Goal: Information Seeking & Learning: Learn about a topic

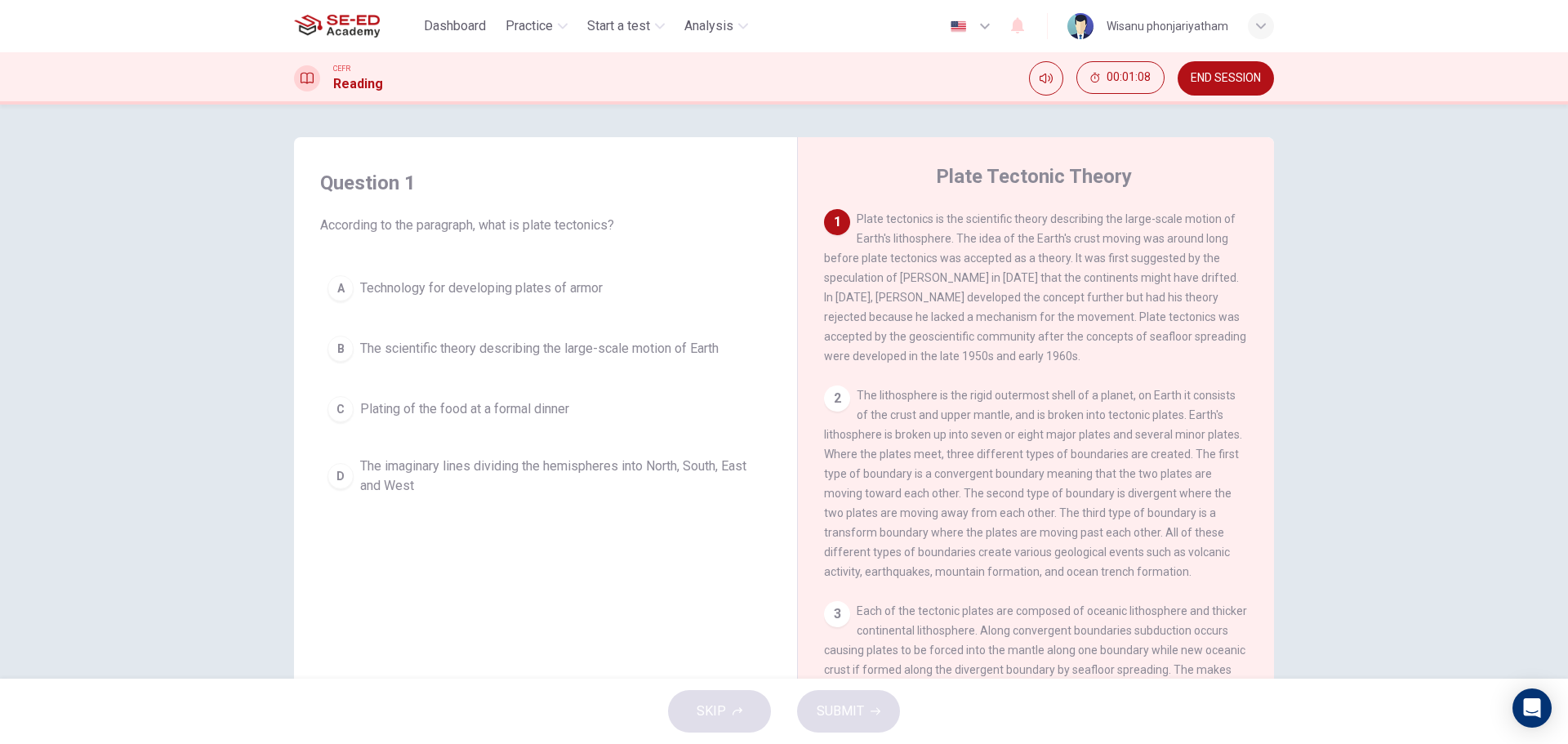
click at [540, 334] on button "B The scientific theory describing the large-scale motion of Earth" at bounding box center [546, 349] width 451 height 41
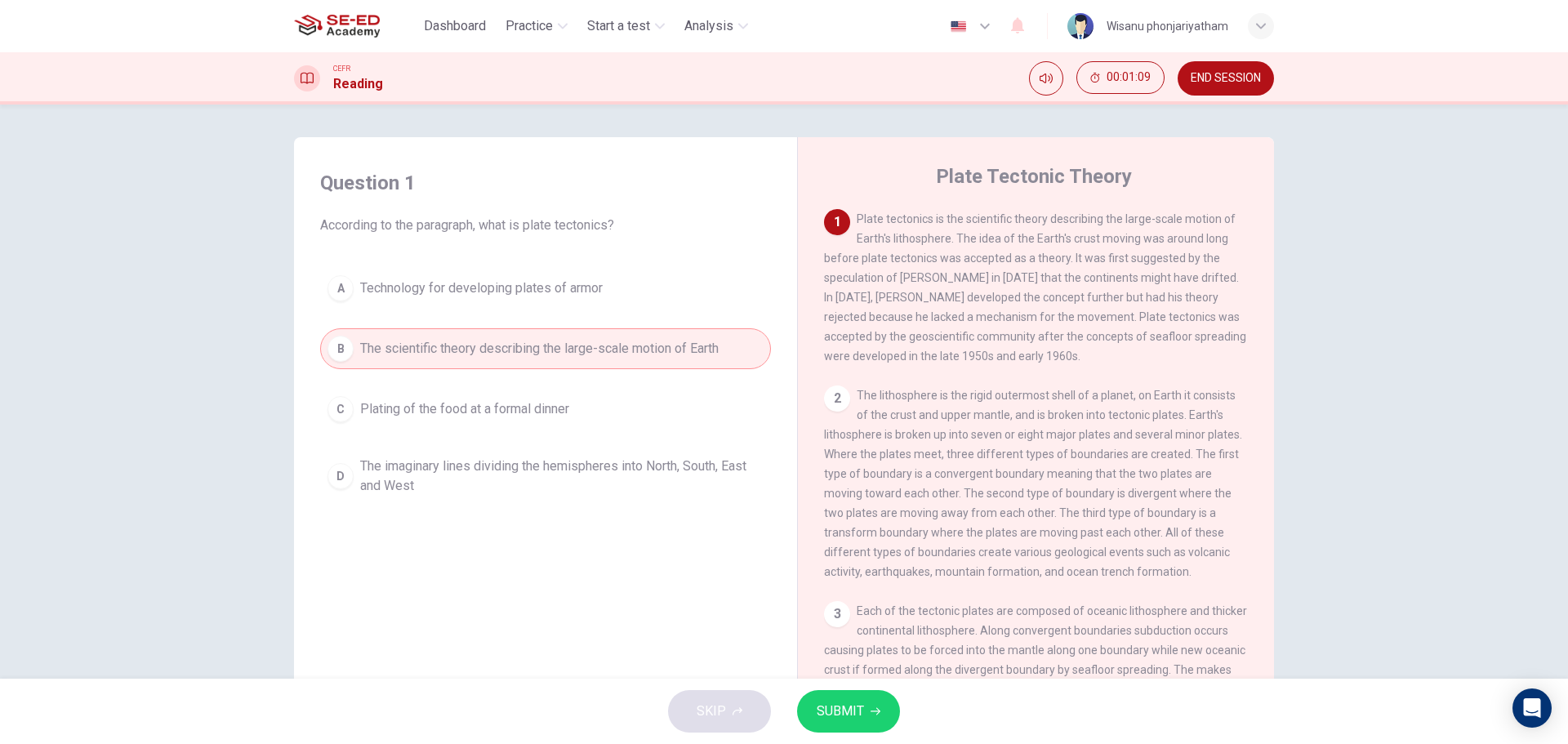
click at [843, 713] on span "SUBMIT" at bounding box center [840, 711] width 47 height 23
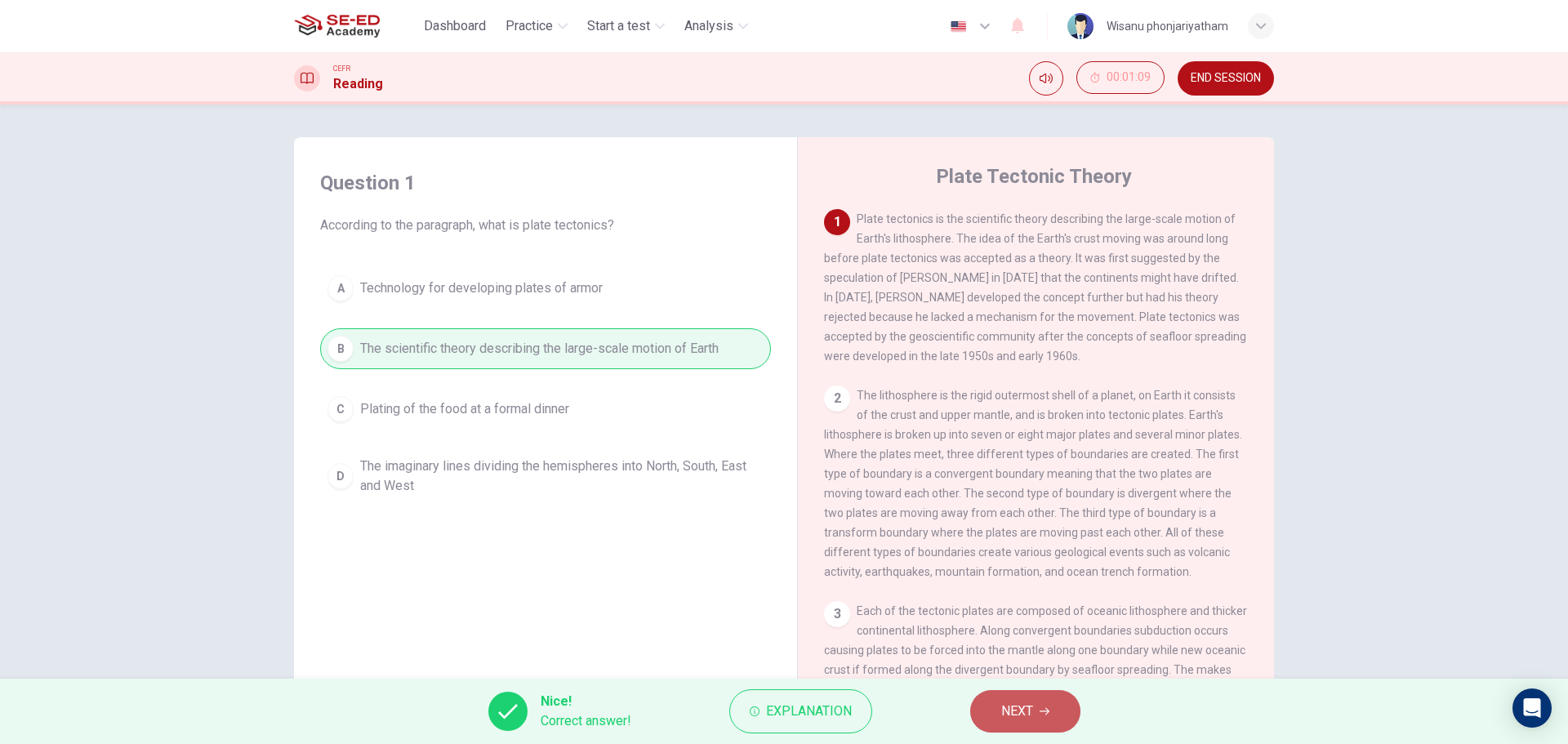
click at [1048, 706] on button "NEXT" at bounding box center [1026, 711] width 110 height 42
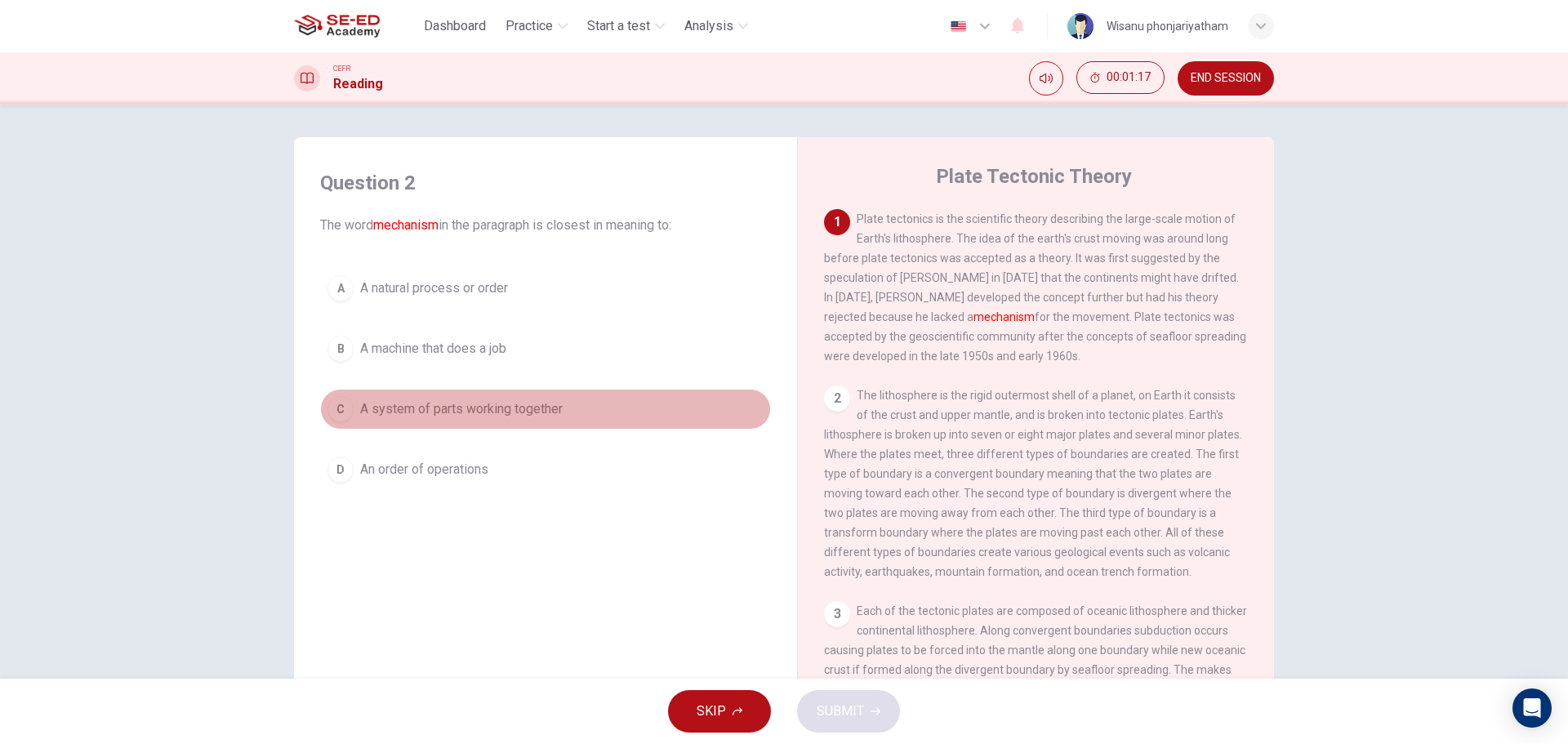
click at [533, 411] on span "A system of parts working together" at bounding box center [461, 409] width 203 height 20
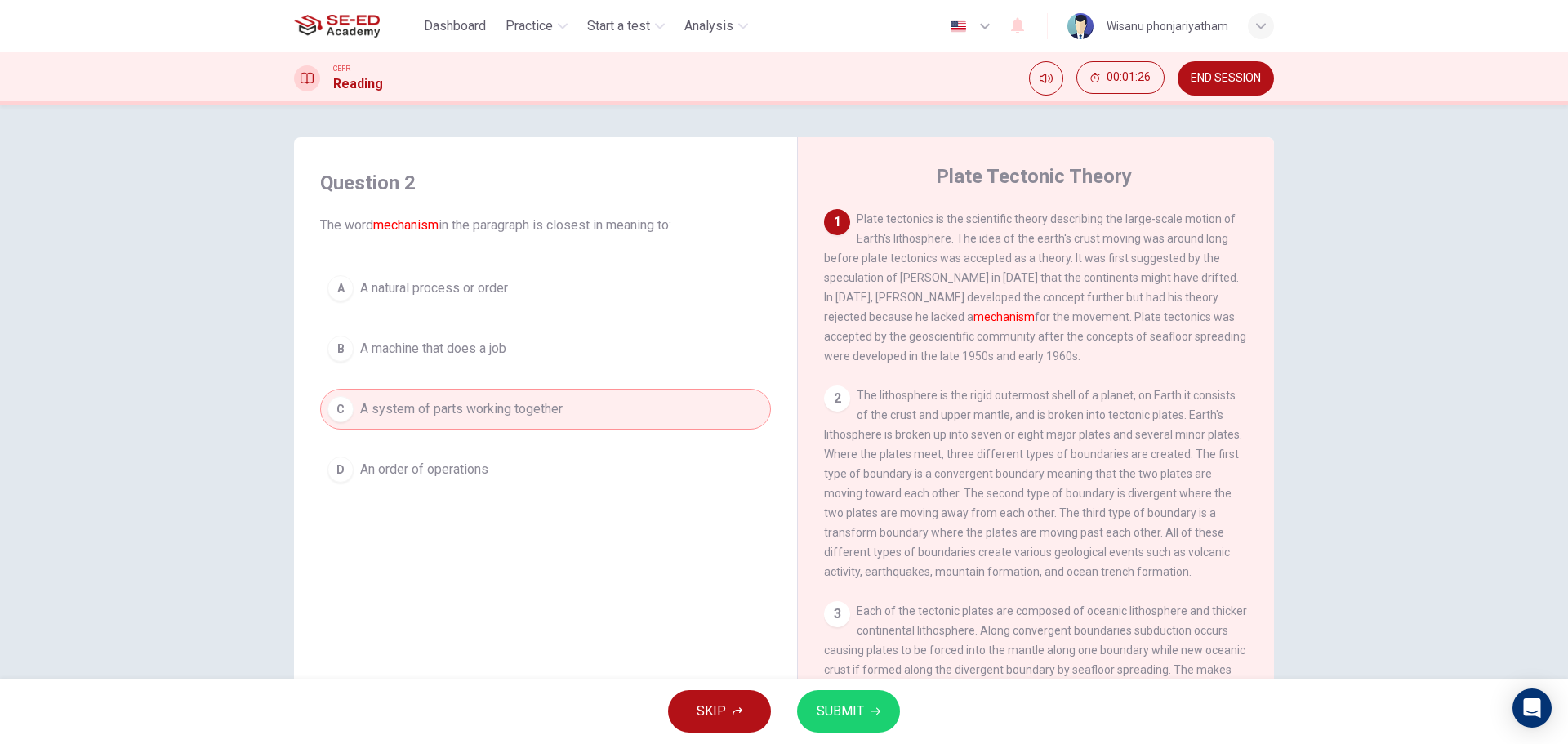
click at [437, 474] on span "An order of operations" at bounding box center [424, 470] width 128 height 20
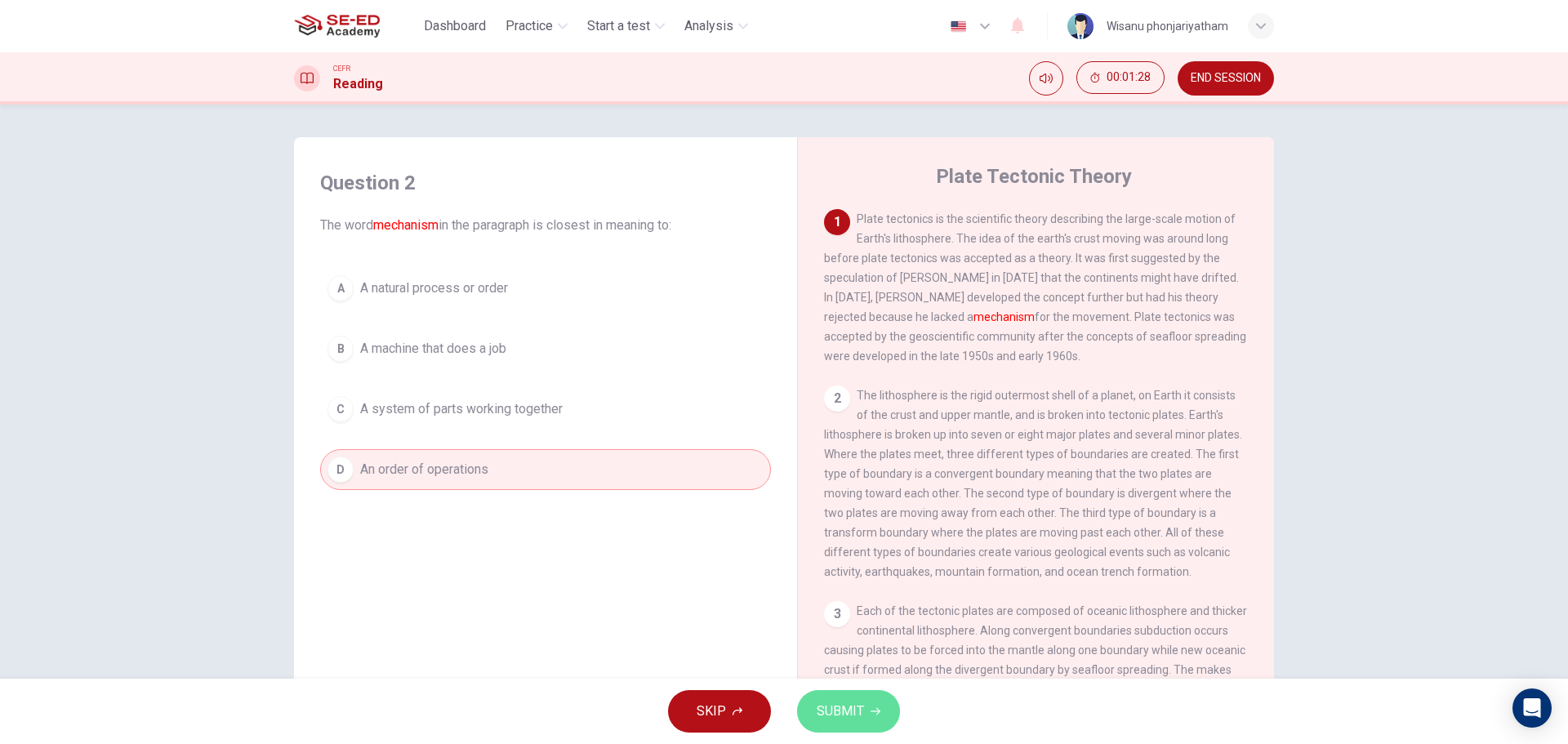
click at [834, 706] on span "SUBMIT" at bounding box center [840, 711] width 47 height 23
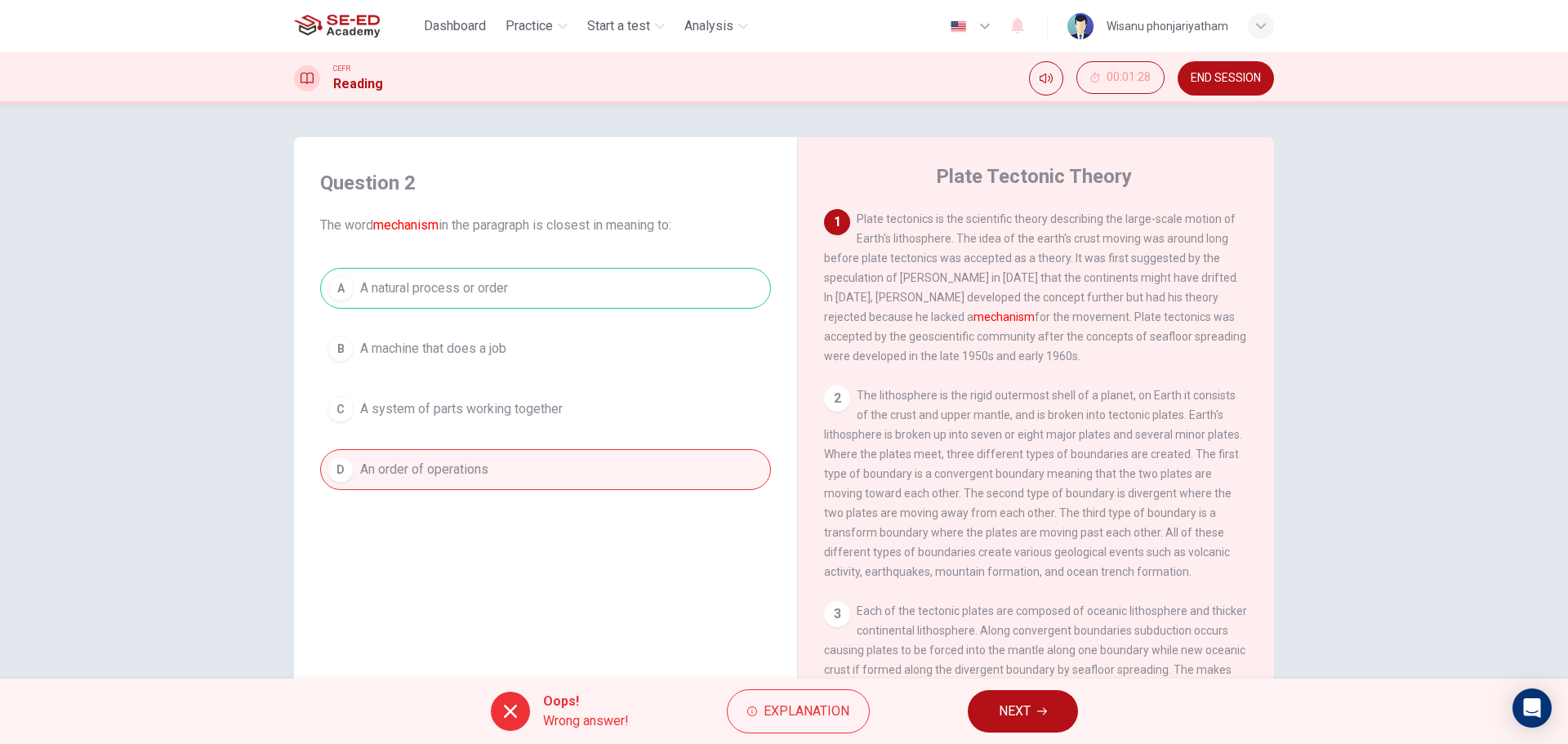
click at [1053, 701] on button "NEXT" at bounding box center [1023, 711] width 110 height 42
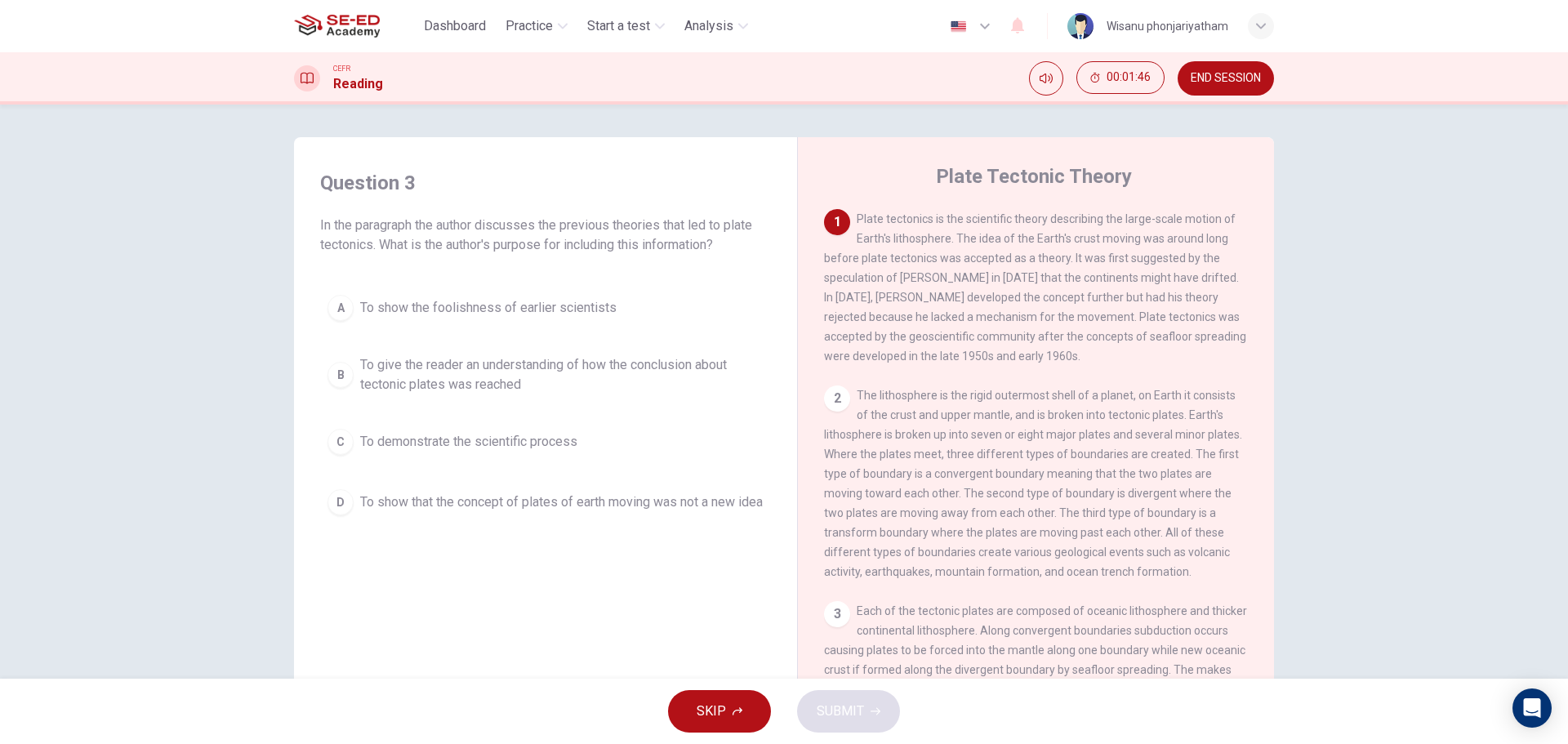
click at [496, 509] on span "To show that the concept of plates of earth moving was not a new idea" at bounding box center [561, 502] width 403 height 20
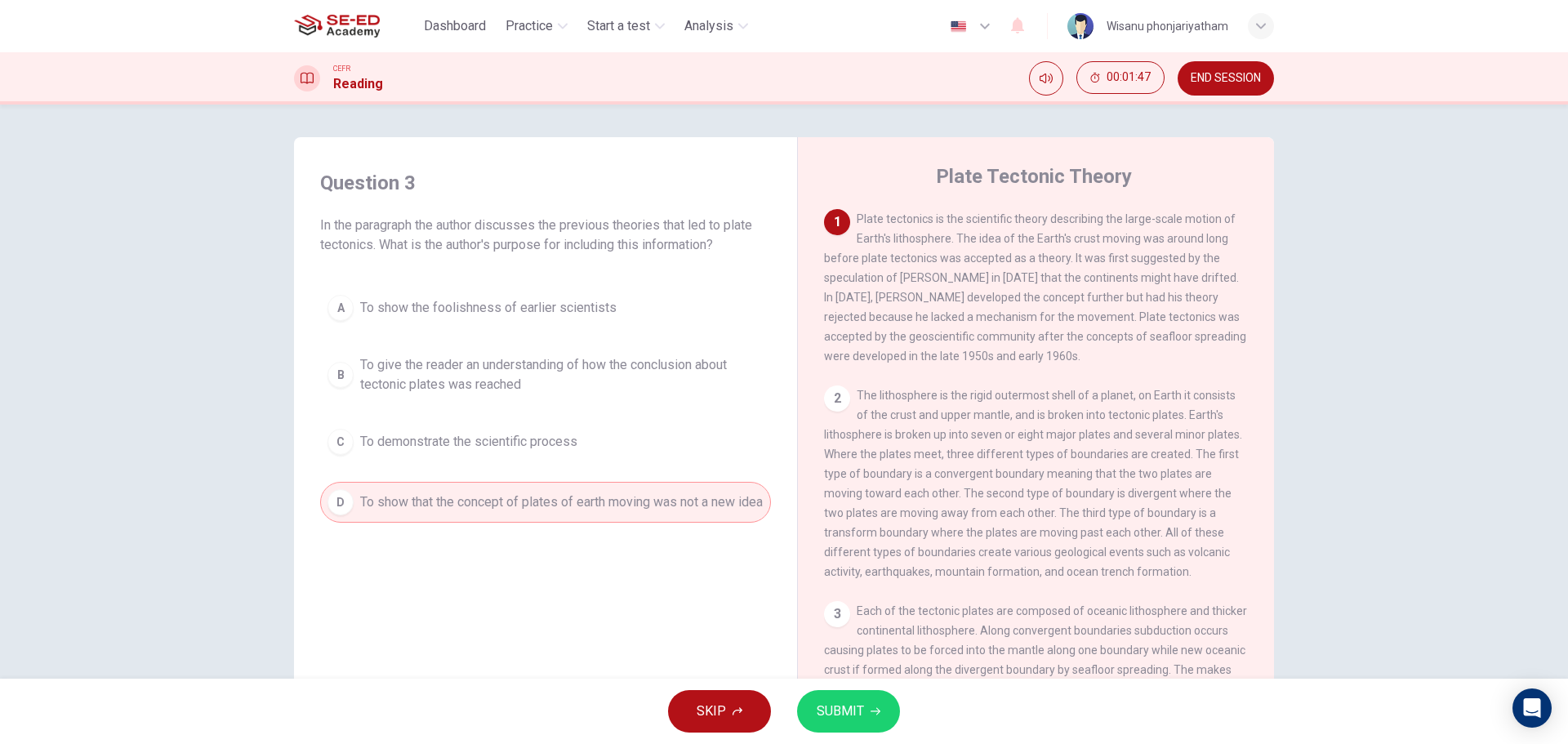
click at [858, 696] on button "SUBMIT" at bounding box center [848, 711] width 103 height 42
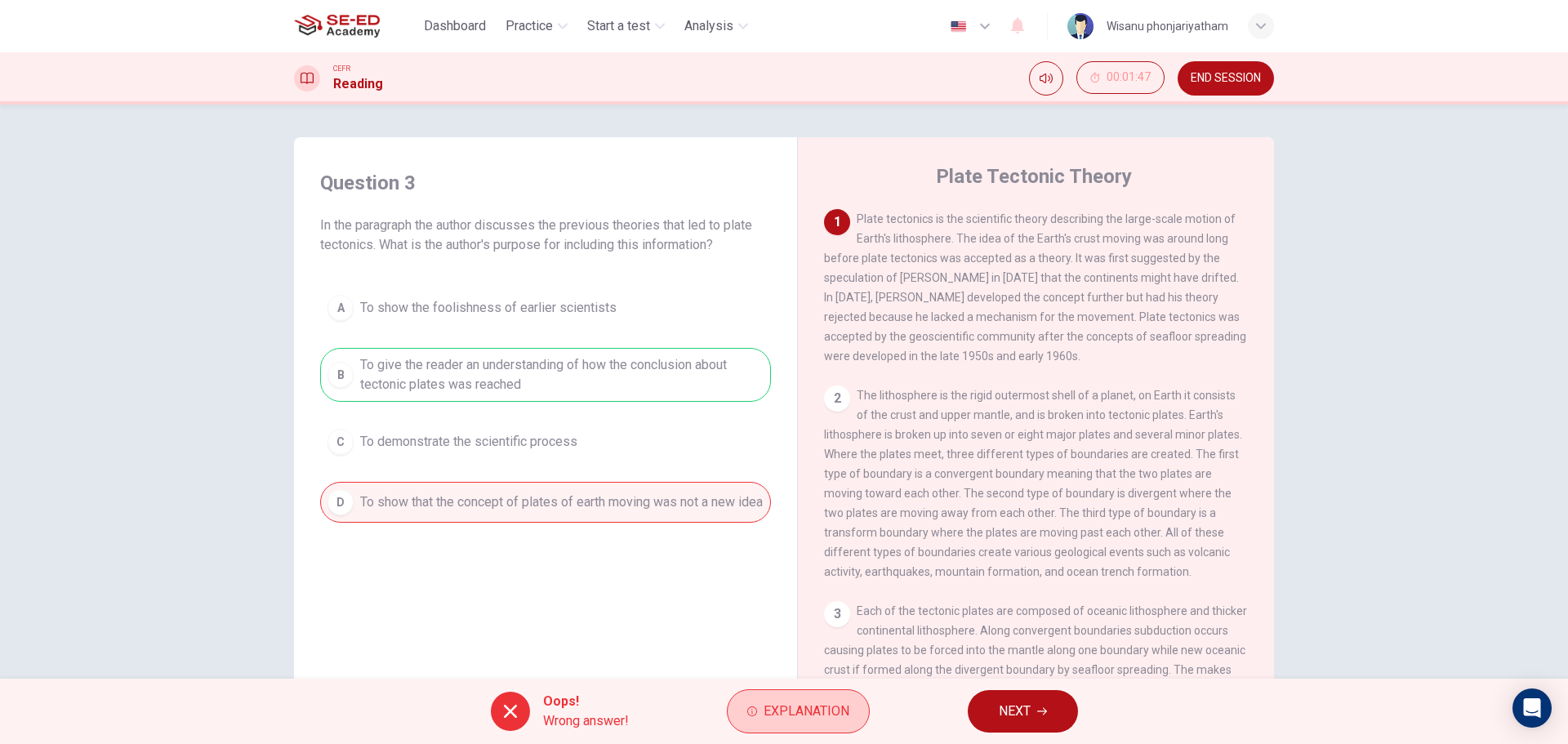
click at [762, 701] on button "Explanation" at bounding box center [798, 711] width 143 height 44
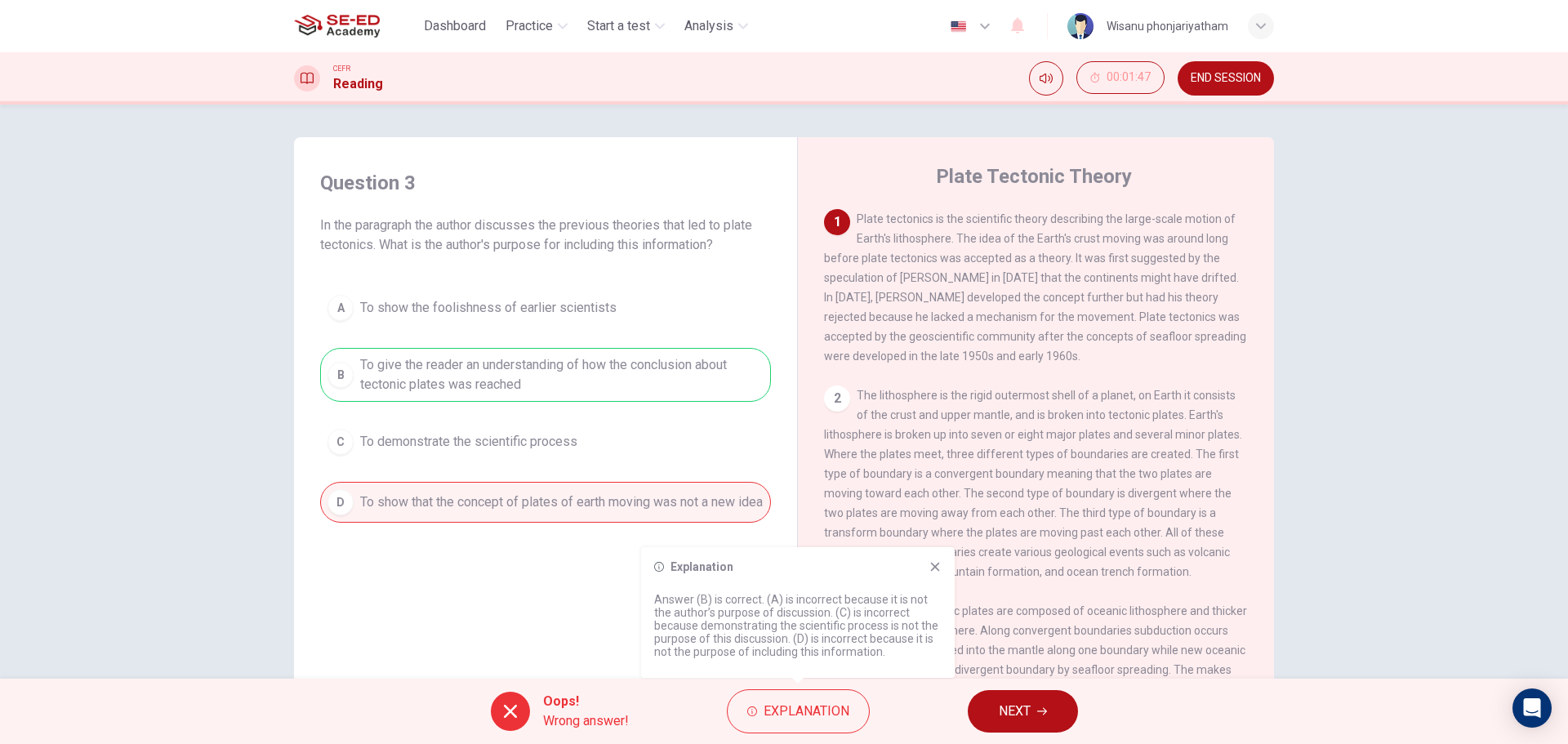
click at [933, 570] on icon at bounding box center [936, 567] width 9 height 9
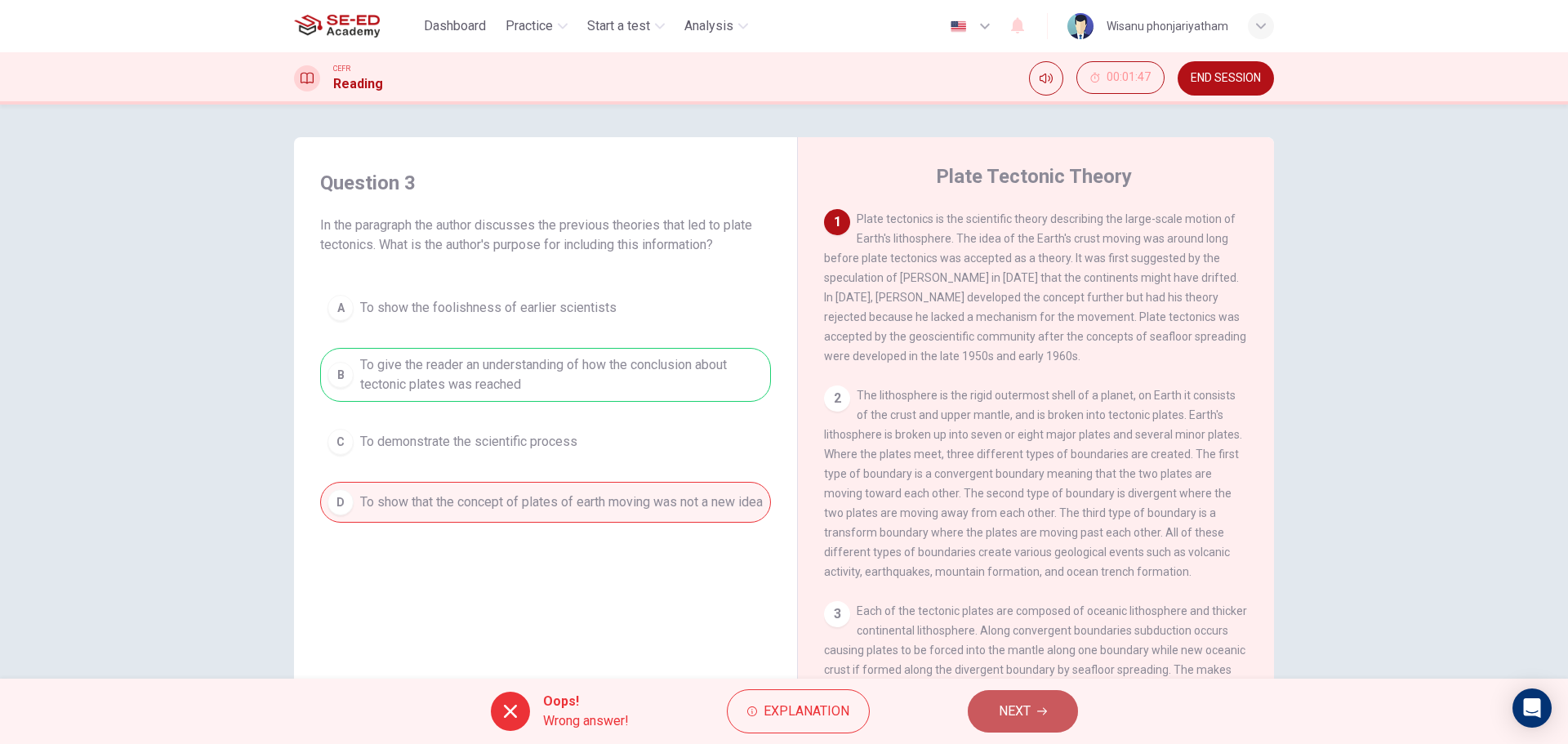
click at [1029, 707] on span "NEXT" at bounding box center [1015, 711] width 31 height 23
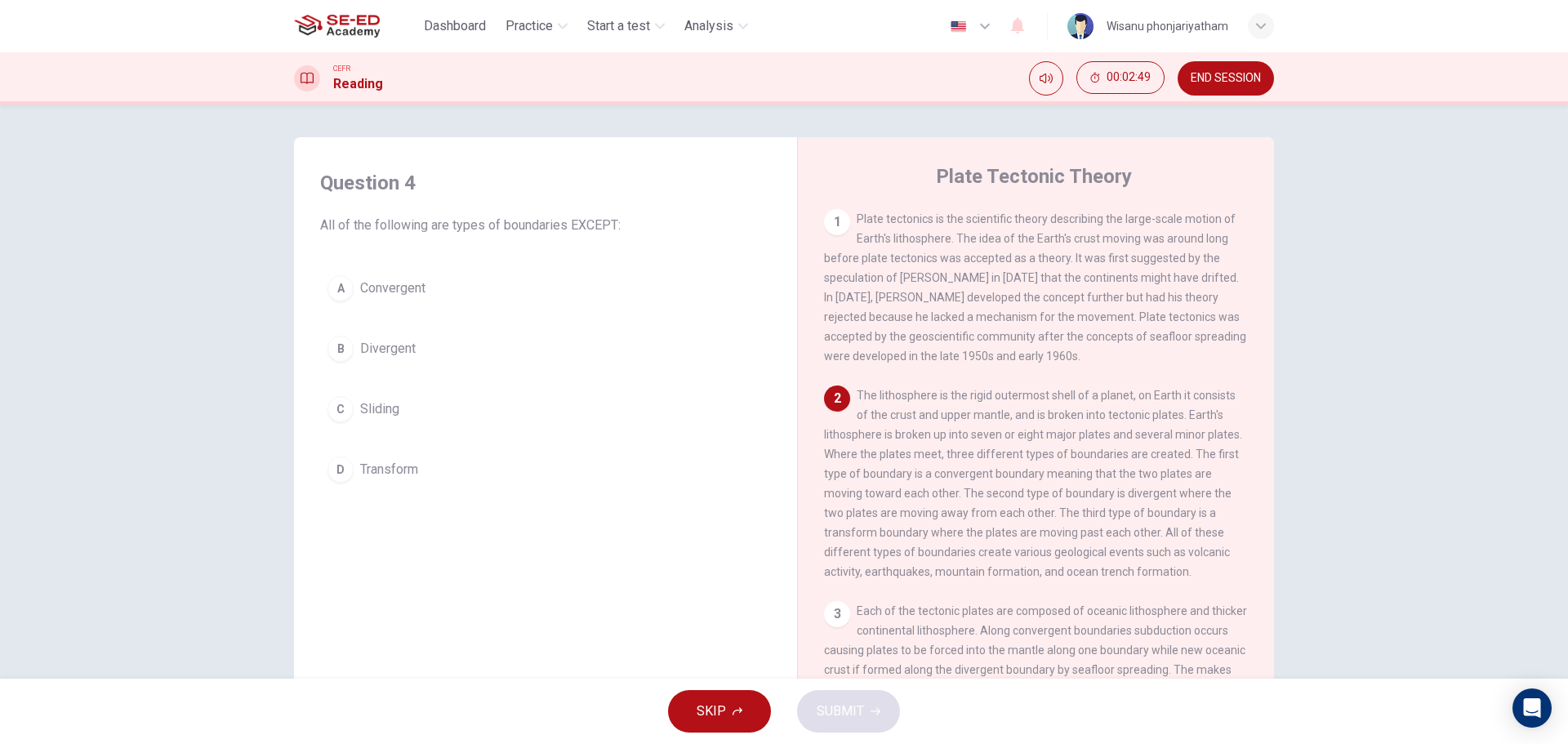
click at [377, 412] on span "Sliding" at bounding box center [379, 409] width 39 height 20
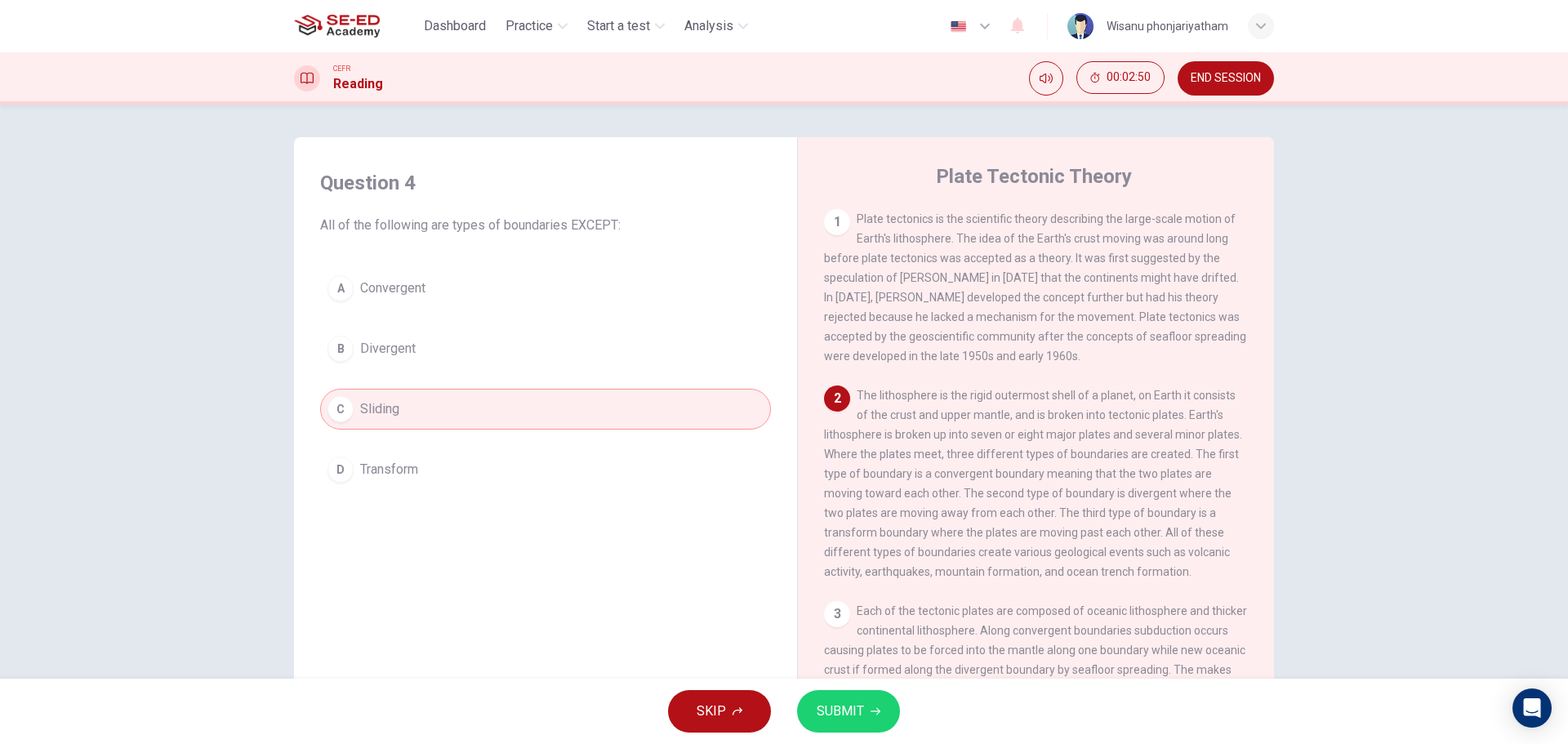
click at [849, 716] on span "SUBMIT" at bounding box center [840, 711] width 47 height 23
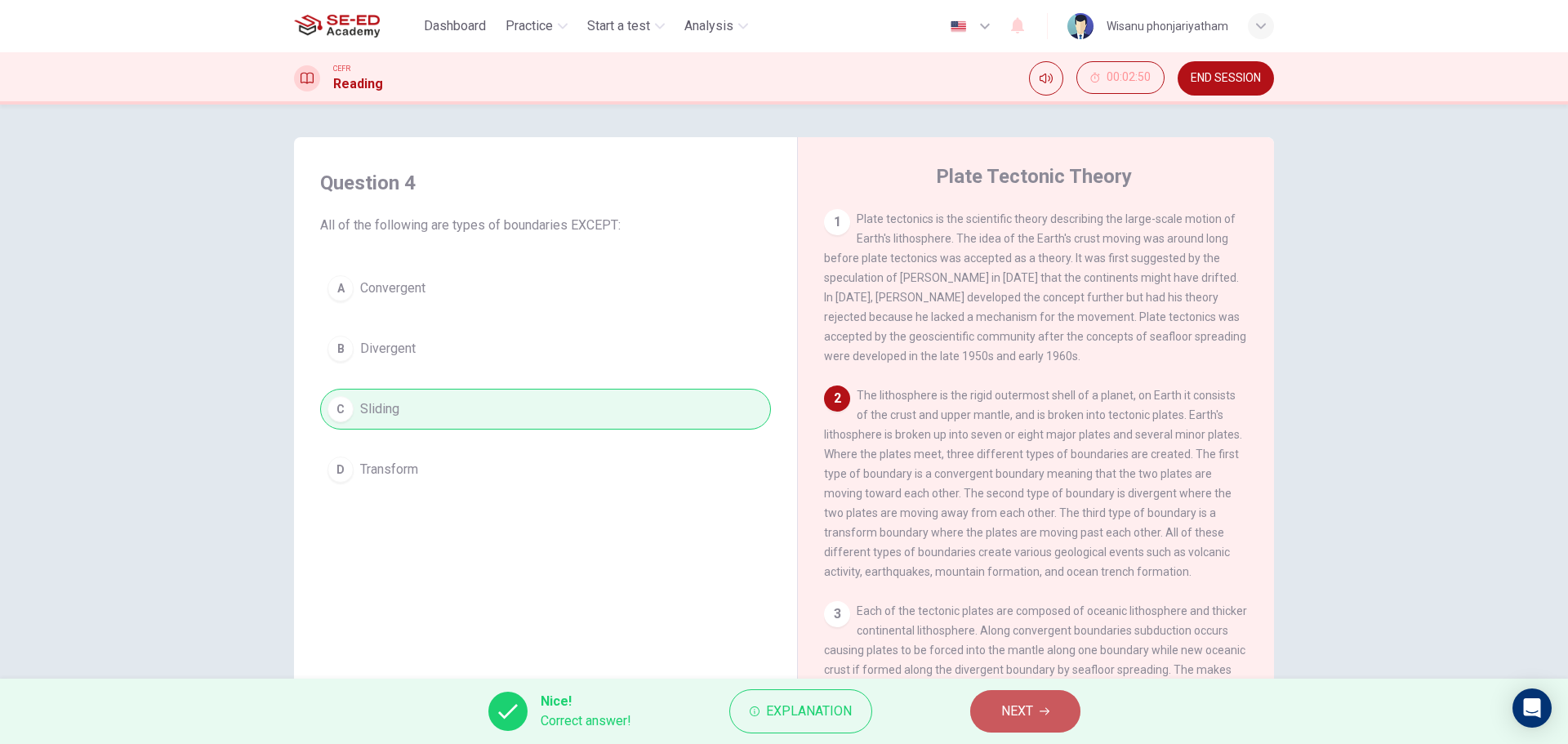
click at [1034, 708] on span "NEXT" at bounding box center [1017, 711] width 31 height 23
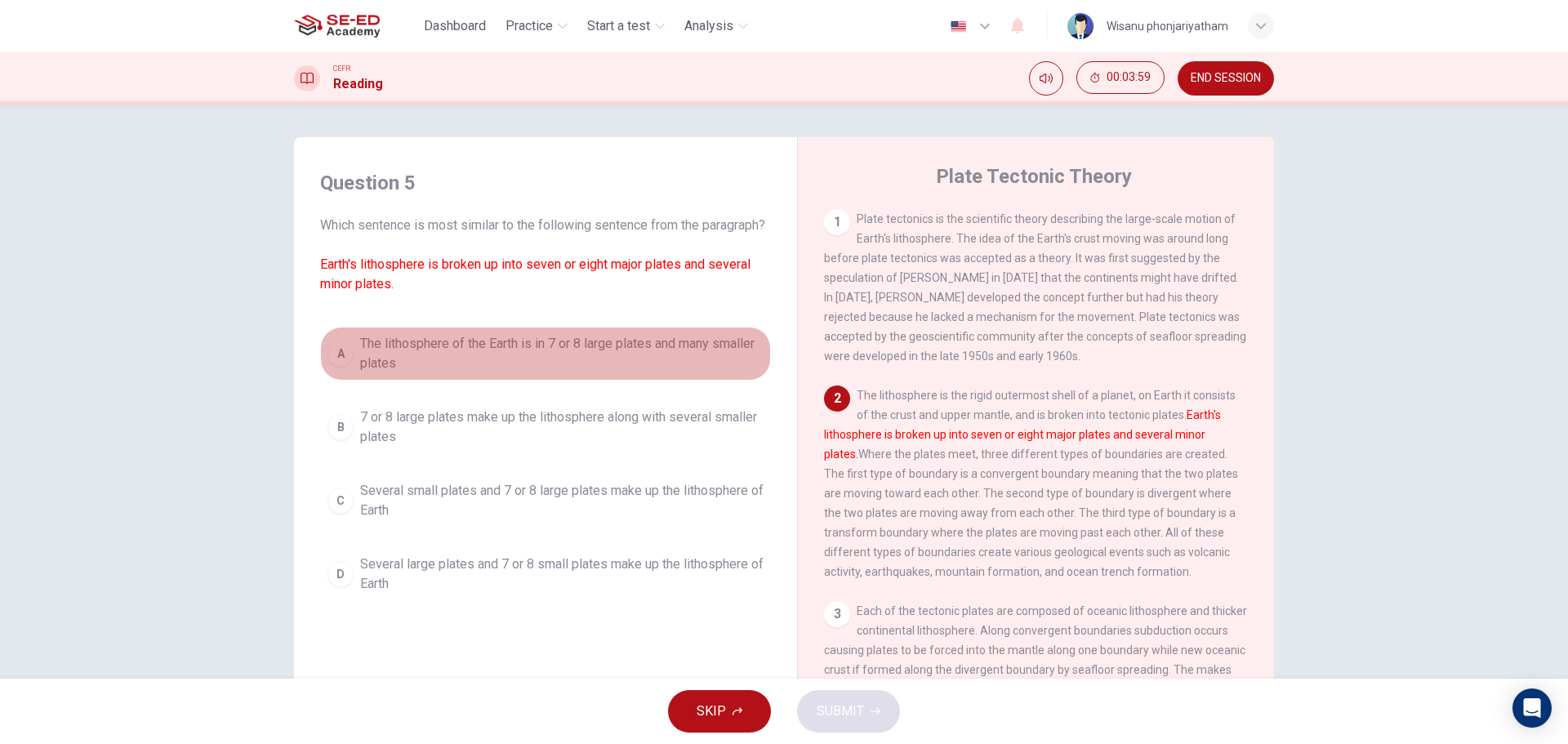
click at [555, 370] on span "The lithosphere of the Earth is in 7 or 8 large plates and many smaller plates" at bounding box center [561, 354] width 403 height 39
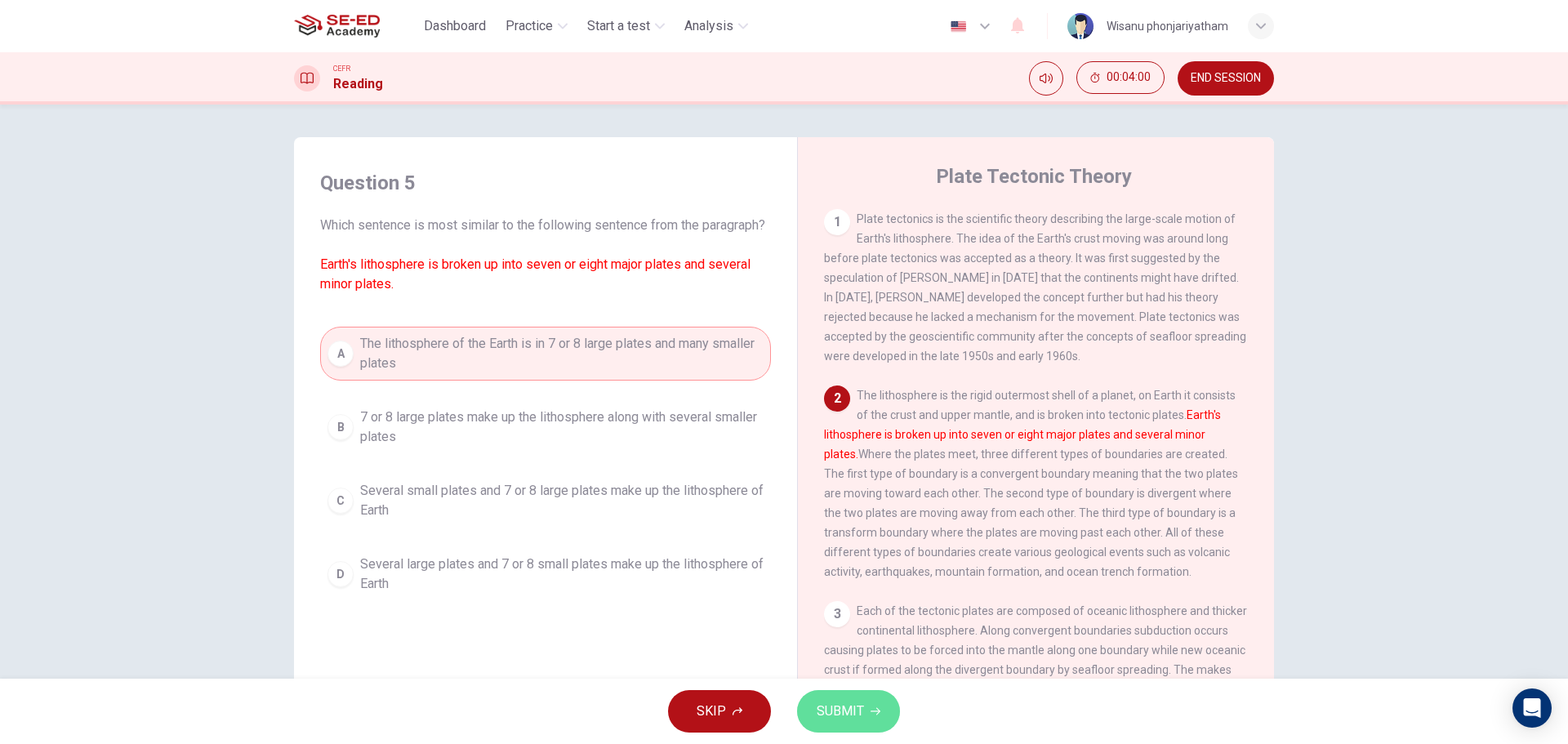
click at [839, 705] on span "SUBMIT" at bounding box center [840, 711] width 47 height 23
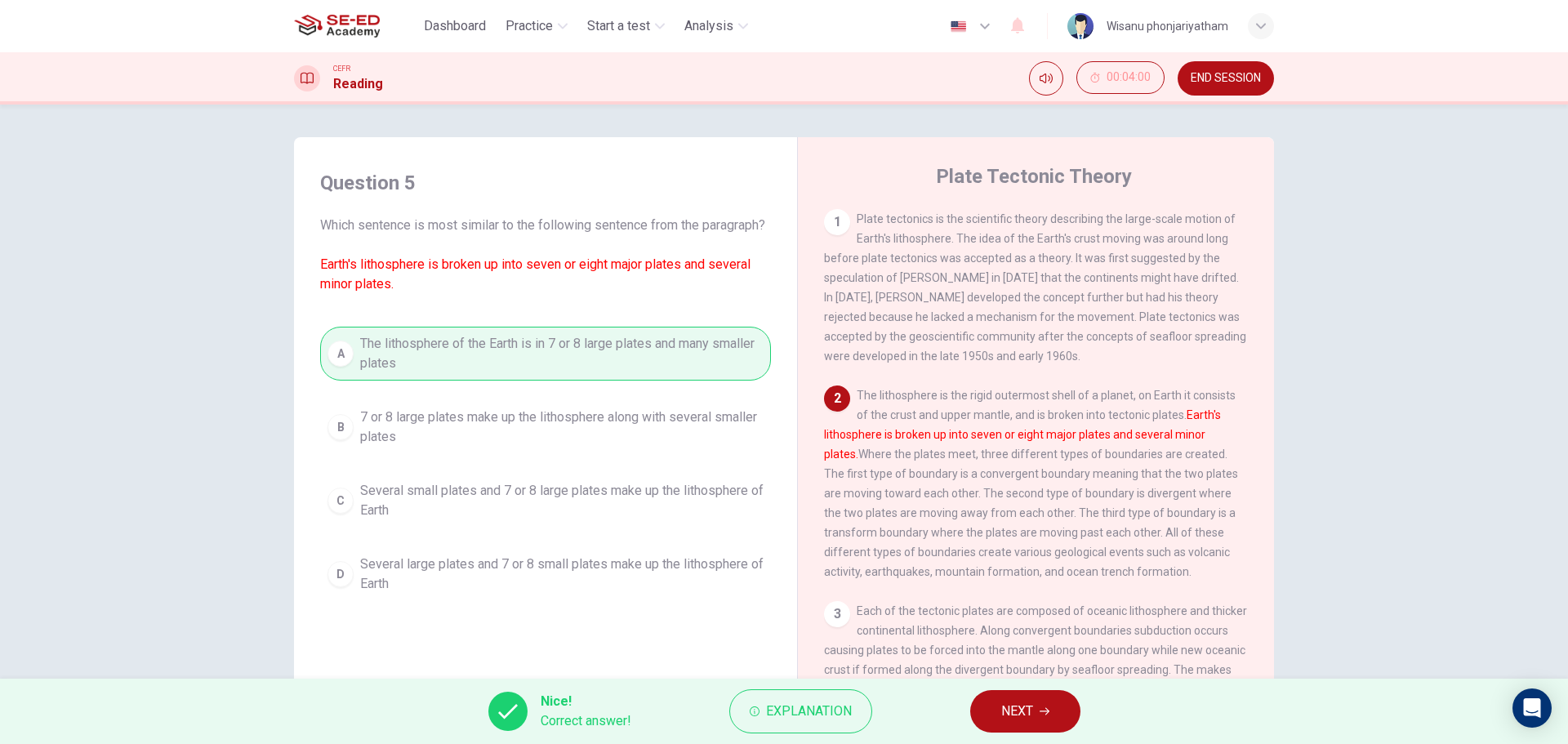
click at [1047, 696] on button "NEXT" at bounding box center [1026, 711] width 110 height 42
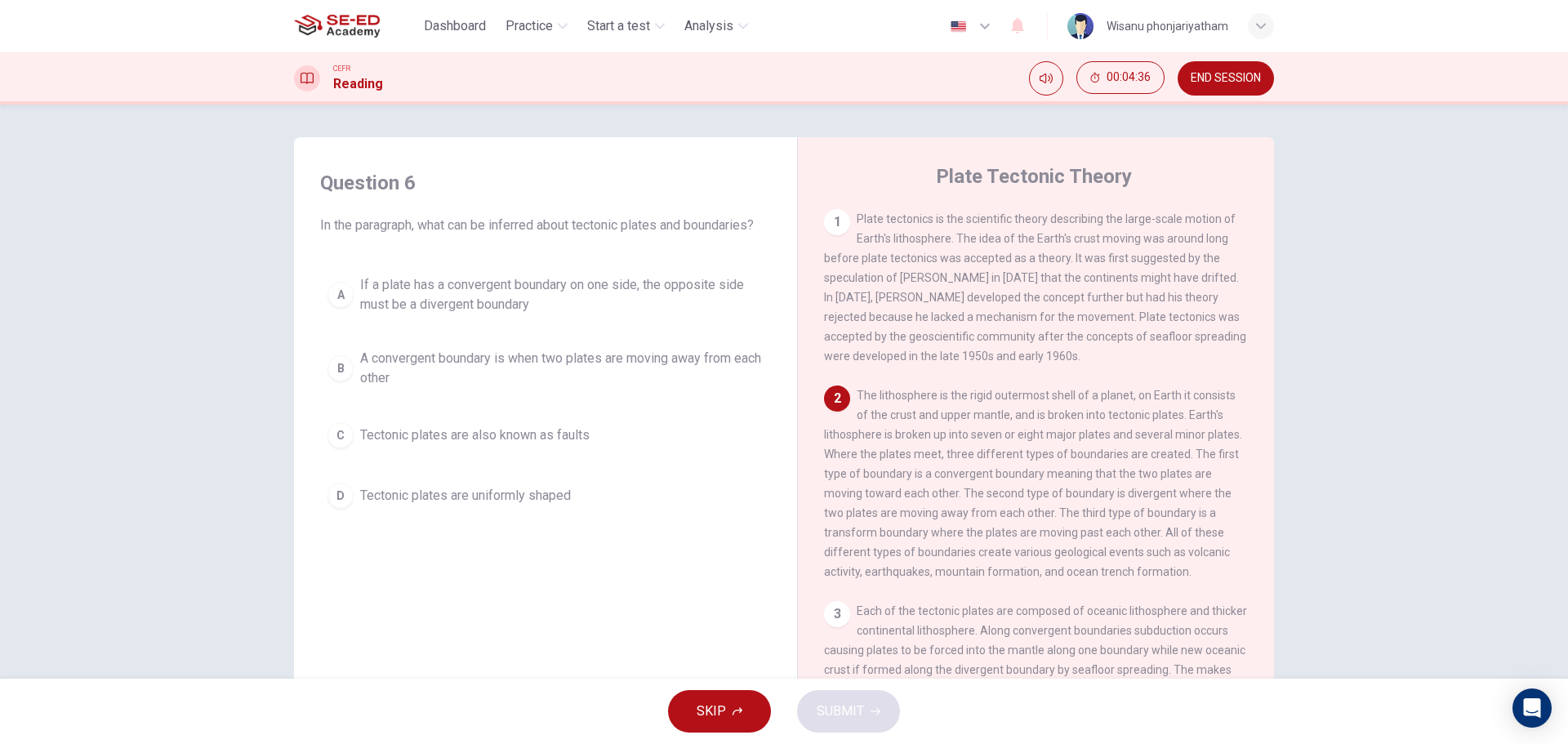
click at [516, 297] on span "If a plate has a convergent boundary on one side, the opposite side must be a d…" at bounding box center [561, 295] width 403 height 39
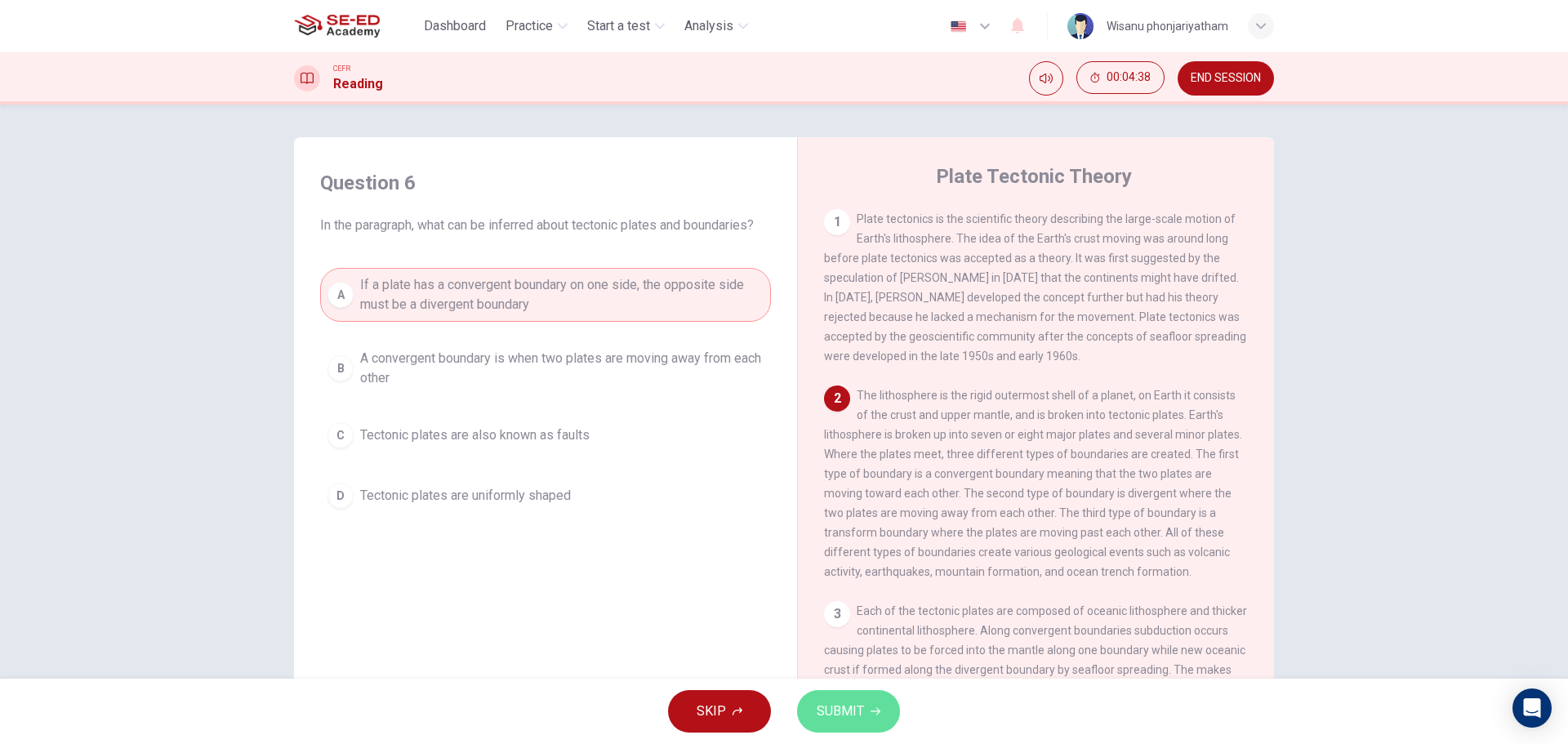
click at [828, 699] on button "SUBMIT" at bounding box center [848, 711] width 103 height 42
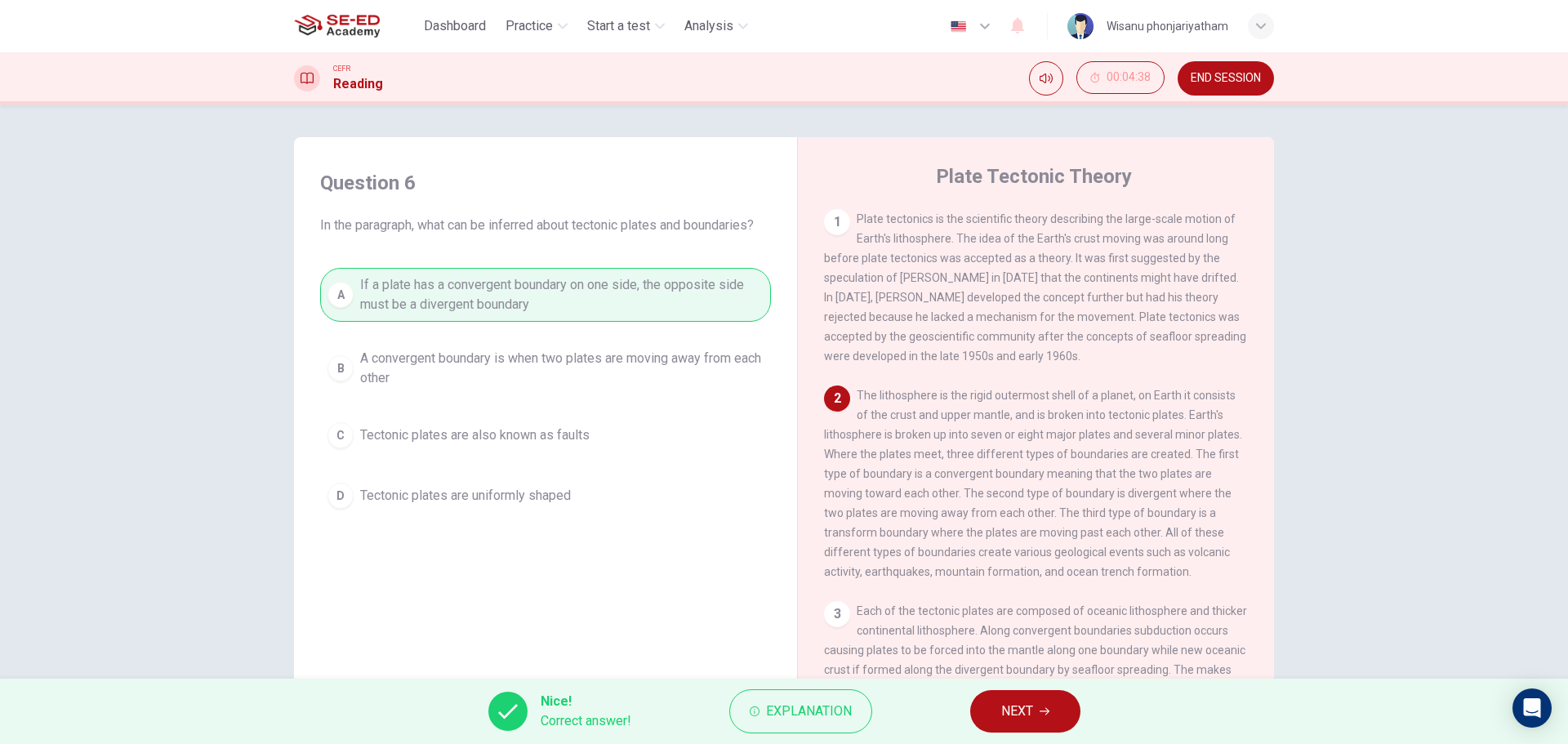
click at [1047, 713] on icon "button" at bounding box center [1044, 711] width 10 height 10
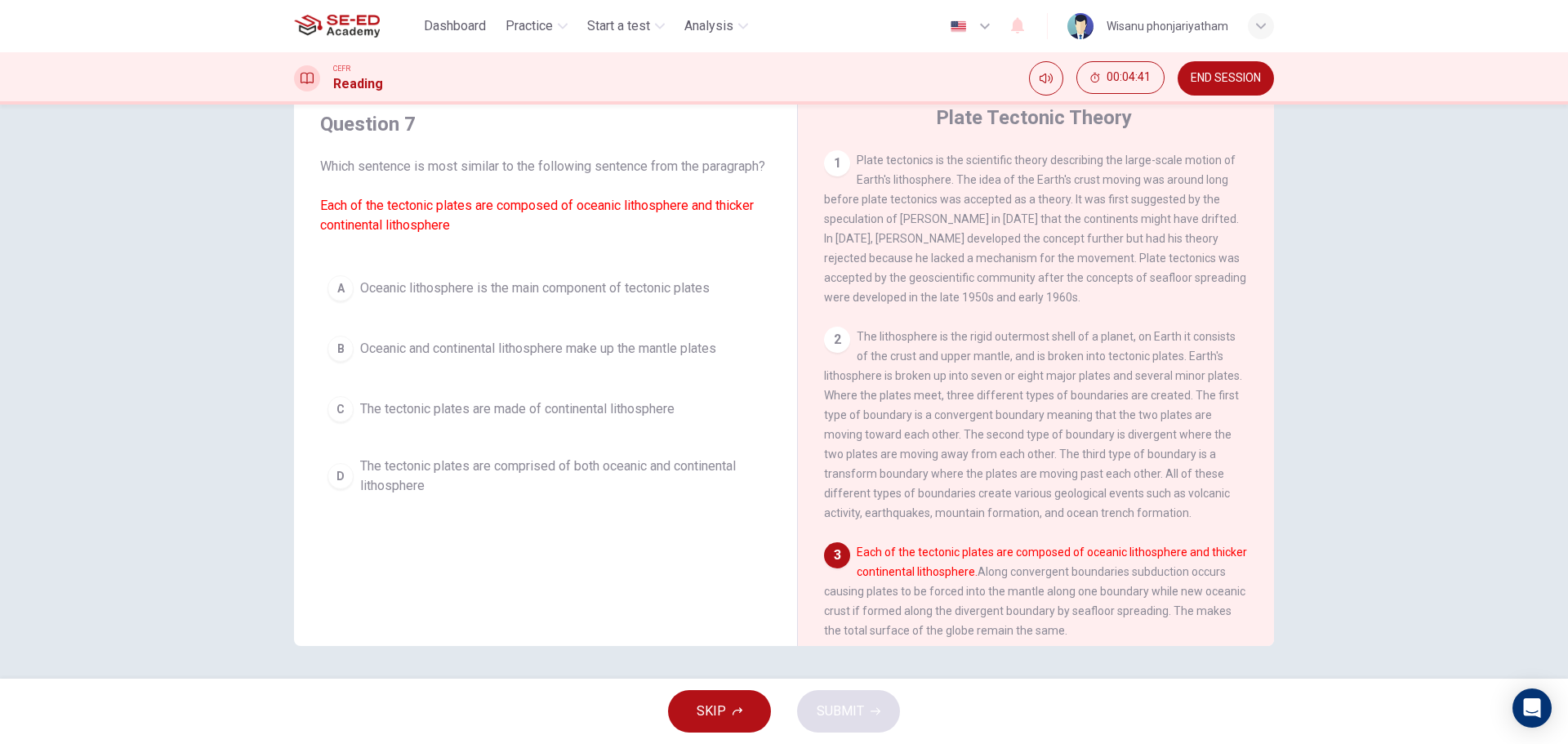
scroll to position [317, 0]
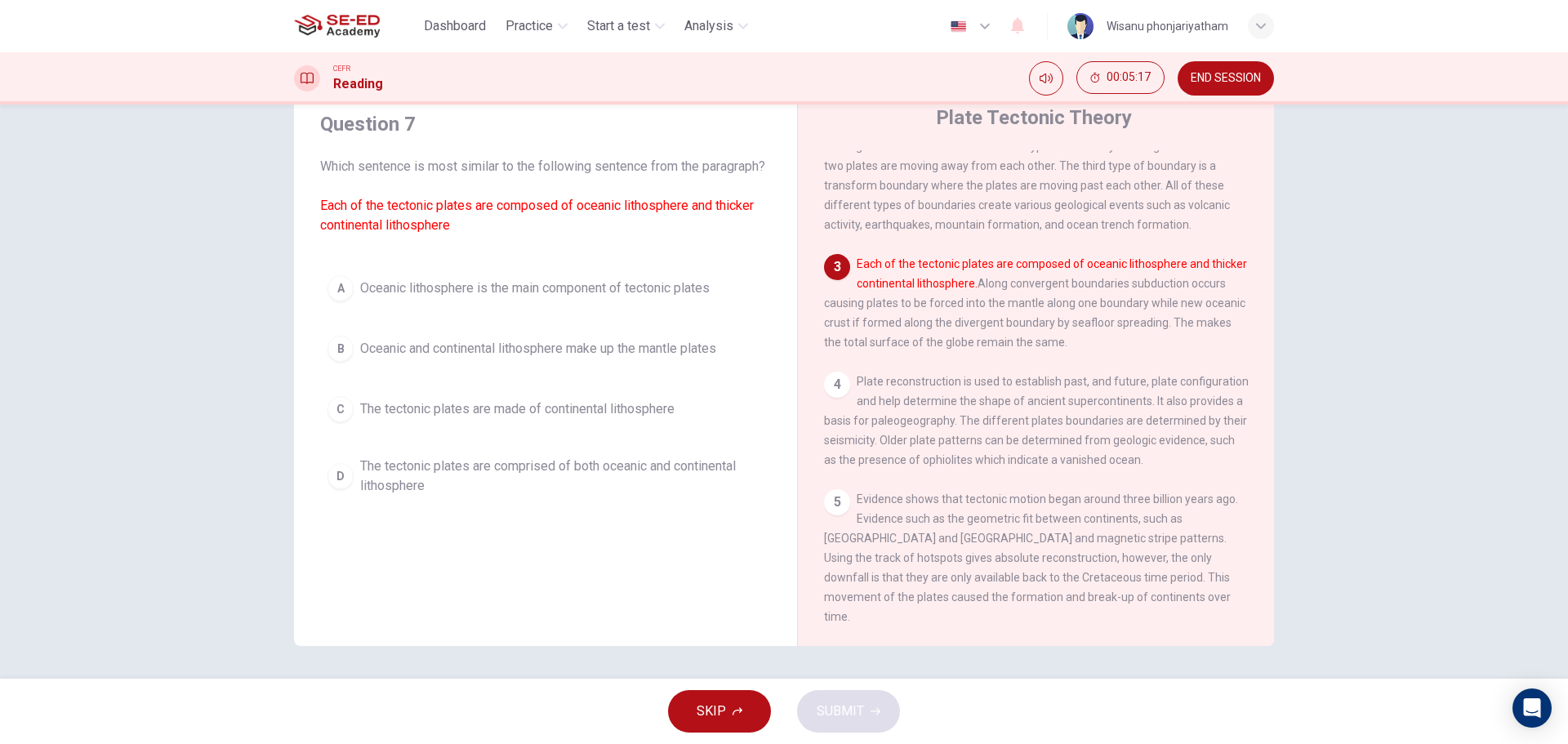
click at [486, 486] on span "The tectonic plates are comprised of both oceanic and continental lithosphere" at bounding box center [561, 476] width 403 height 39
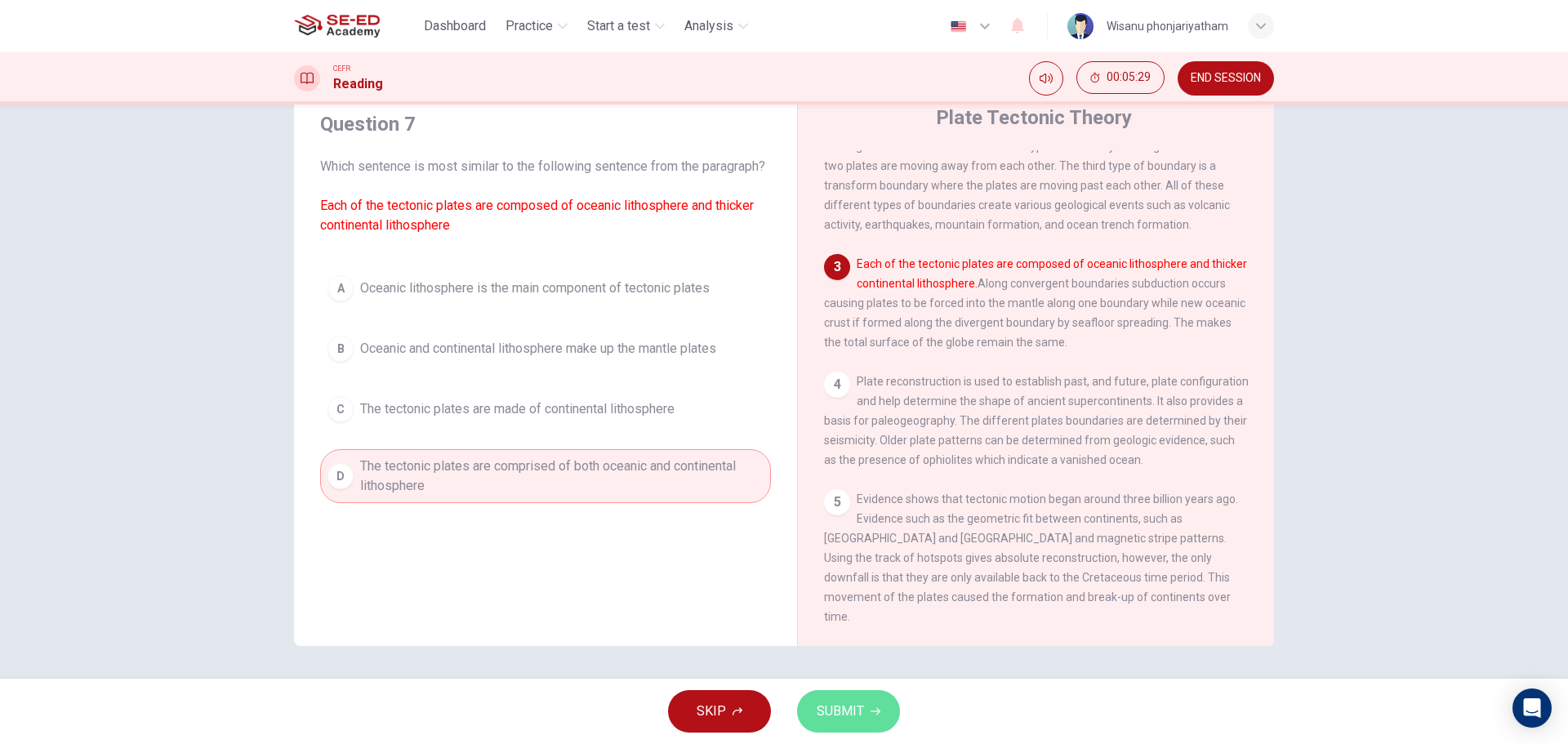
click at [817, 710] on span "SUBMIT" at bounding box center [840, 711] width 47 height 23
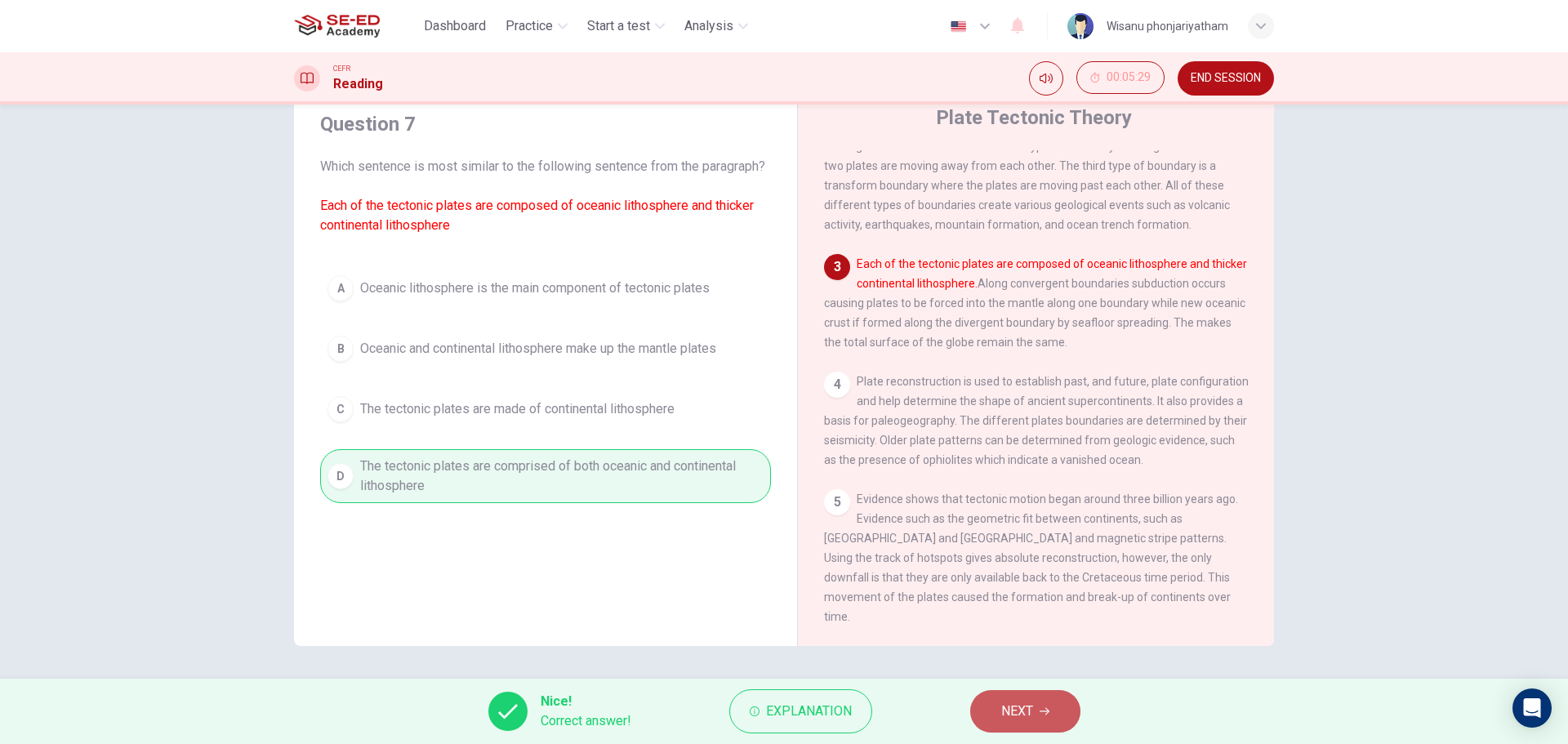
click at [1025, 715] on span "NEXT" at bounding box center [1017, 711] width 31 height 23
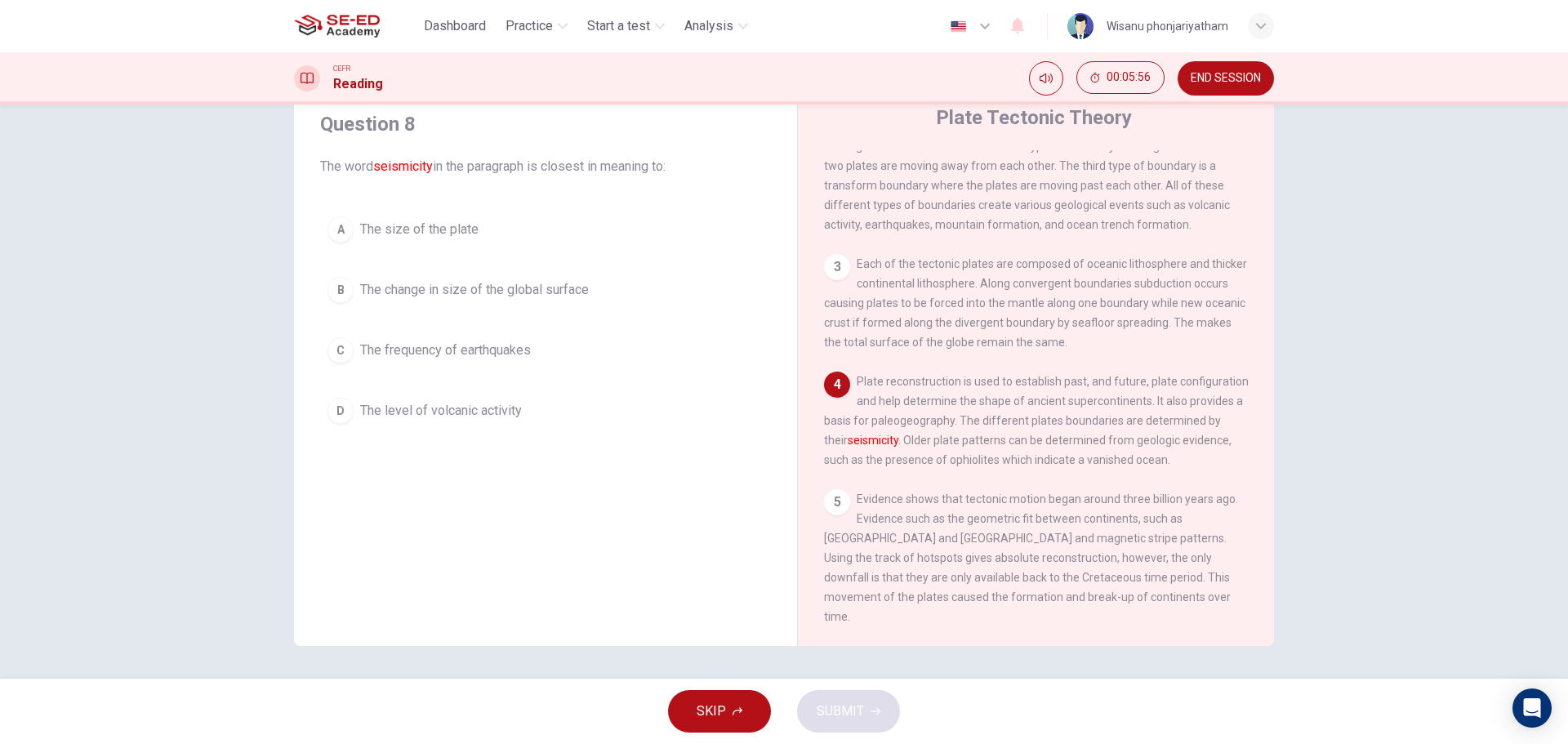
click at [511, 288] on span "The change in size of the global surface" at bounding box center [474, 290] width 228 height 20
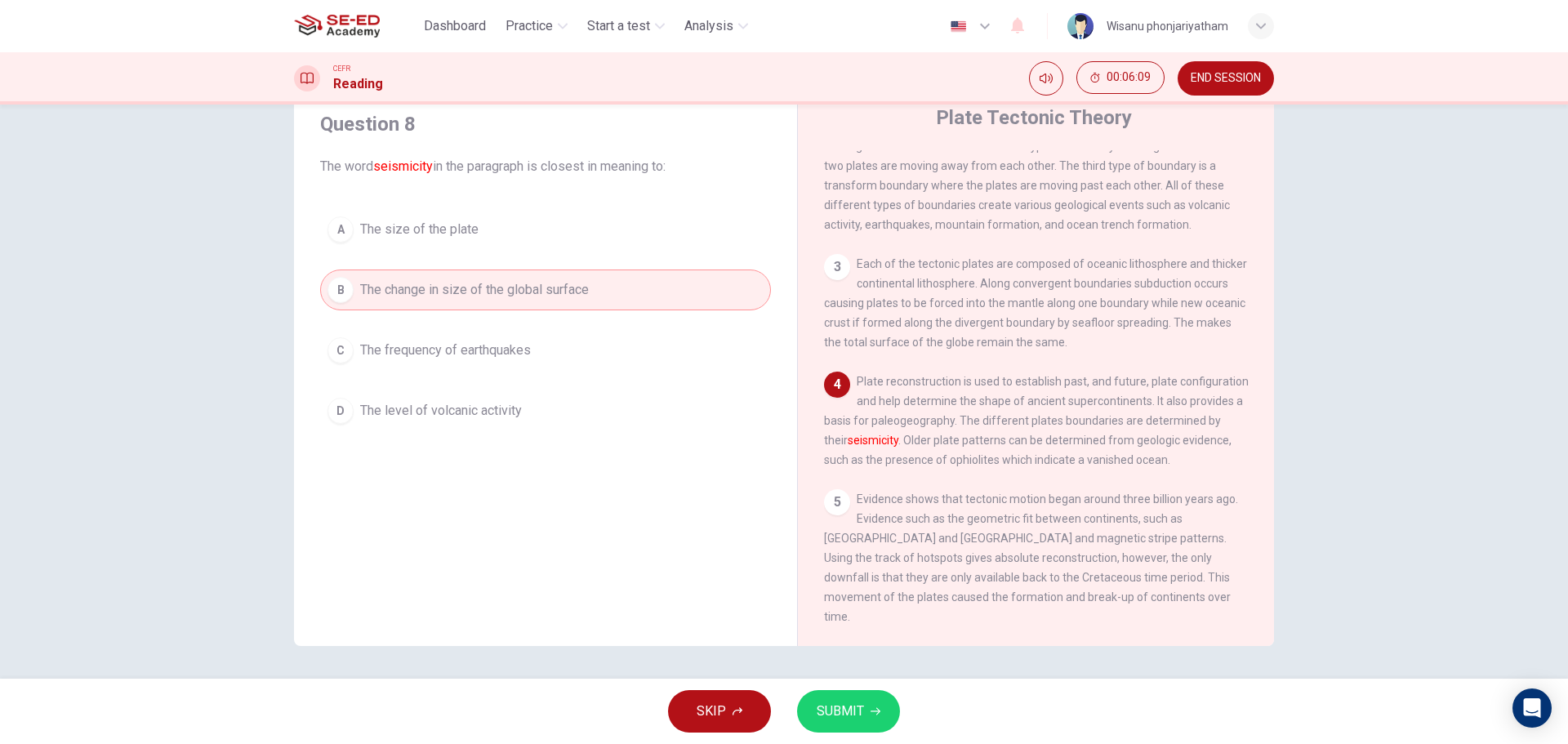
click at [398, 229] on span "The size of the plate" at bounding box center [419, 229] width 119 height 20
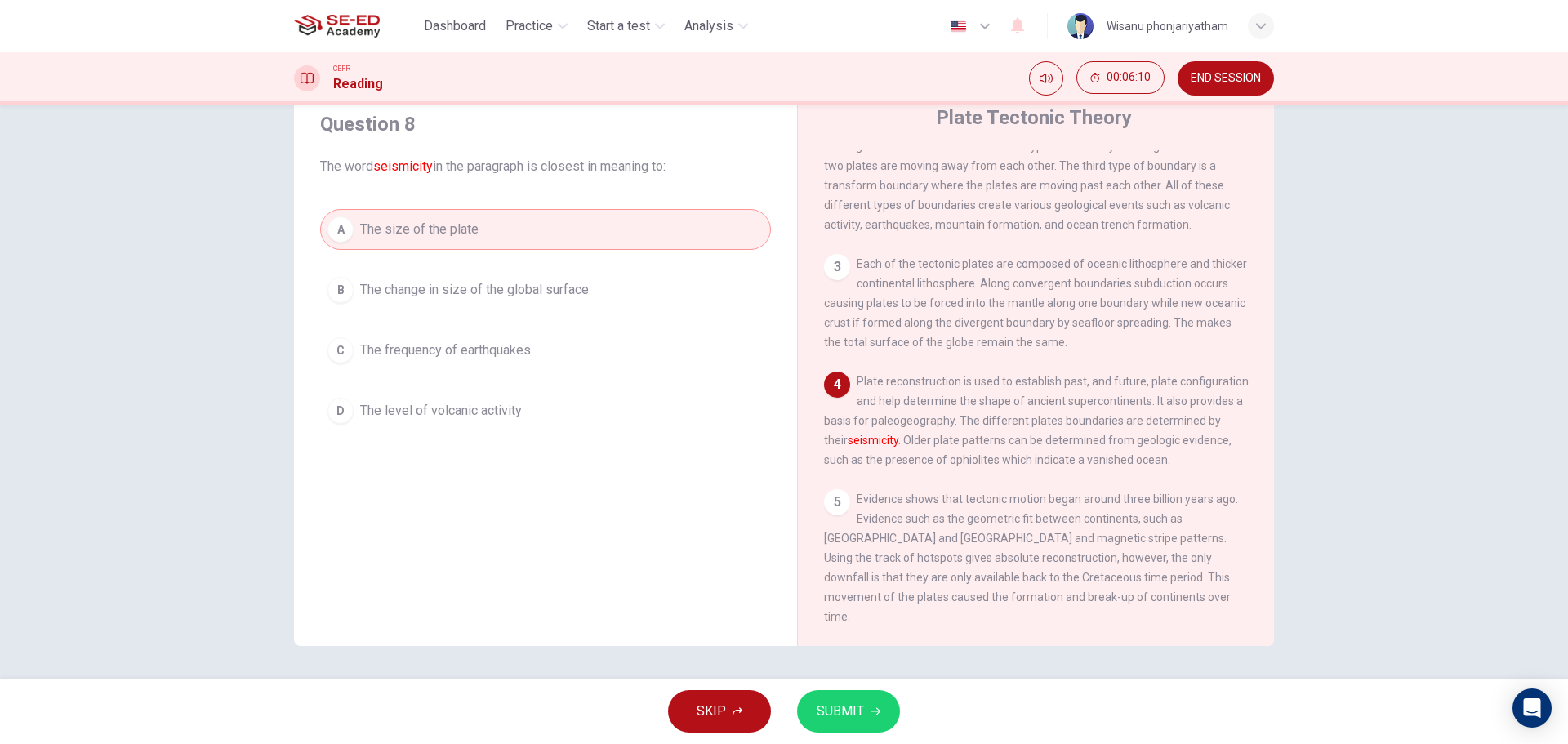
click at [827, 707] on span "SUBMIT" at bounding box center [840, 711] width 47 height 23
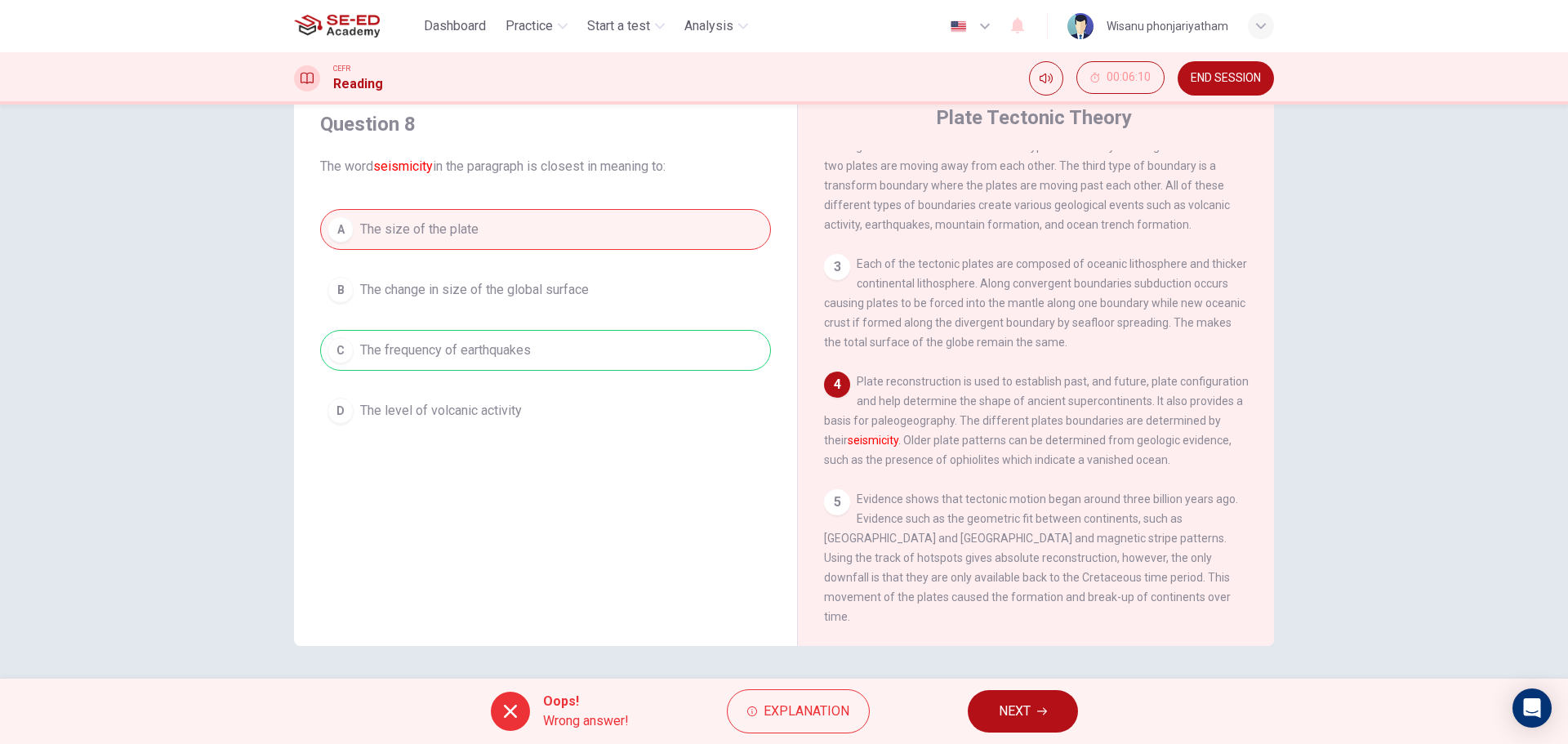
click at [559, 347] on div "A The size of the plate B The change in size of the global surface C The freque…" at bounding box center [546, 320] width 451 height 223
click at [1007, 731] on button "NEXT" at bounding box center [1023, 711] width 110 height 42
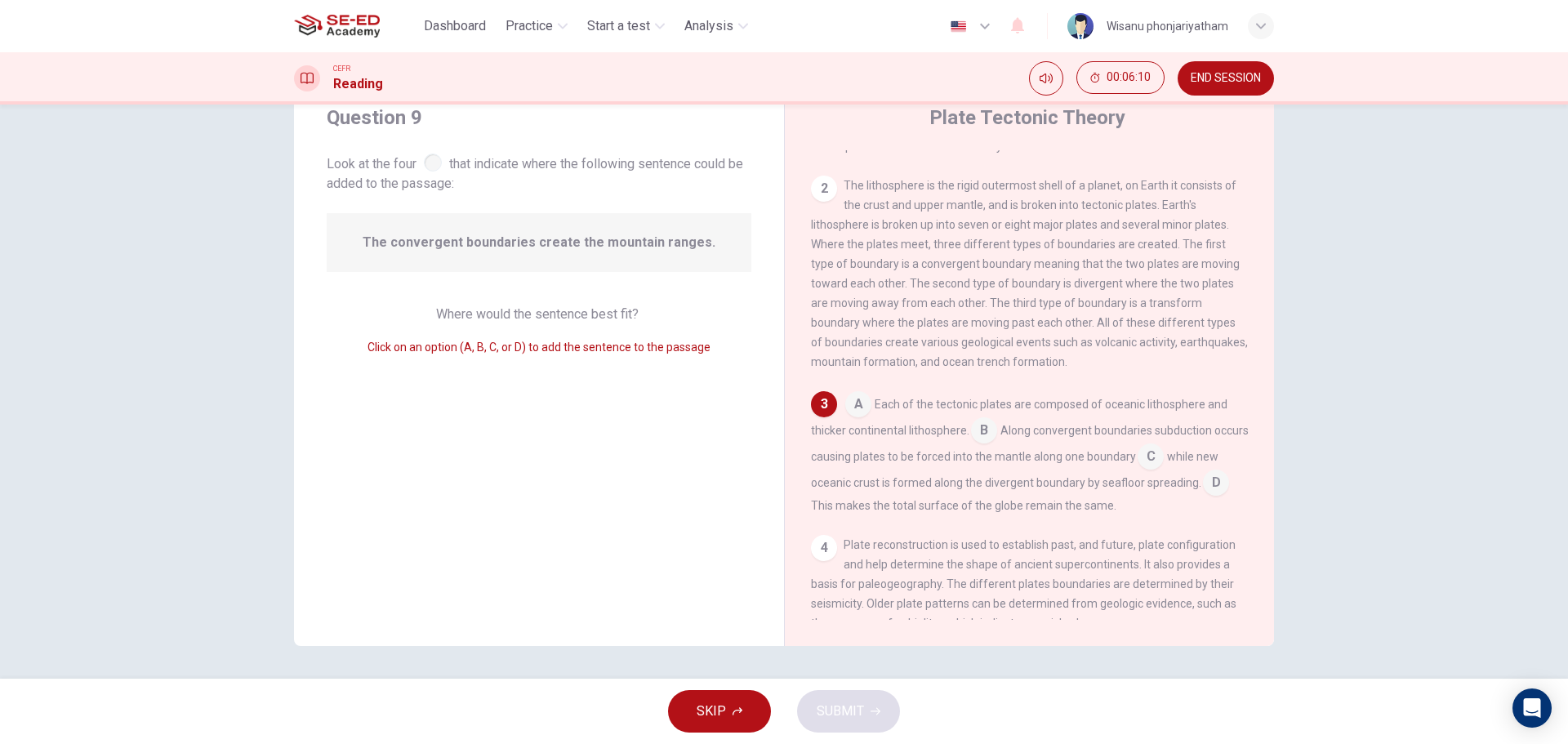
scroll to position [224, 0]
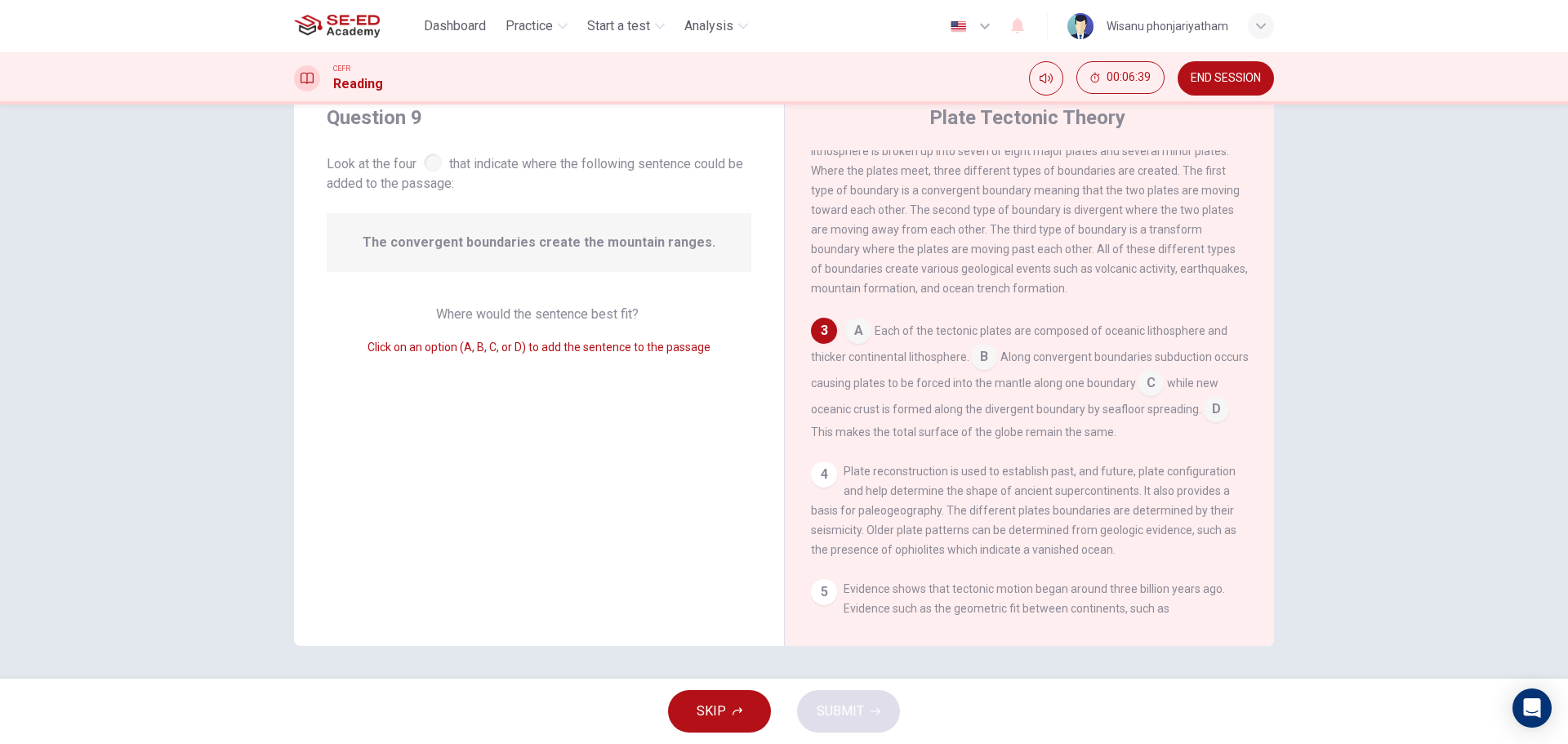
click at [1203, 423] on input at bounding box center [1216, 411] width 26 height 26
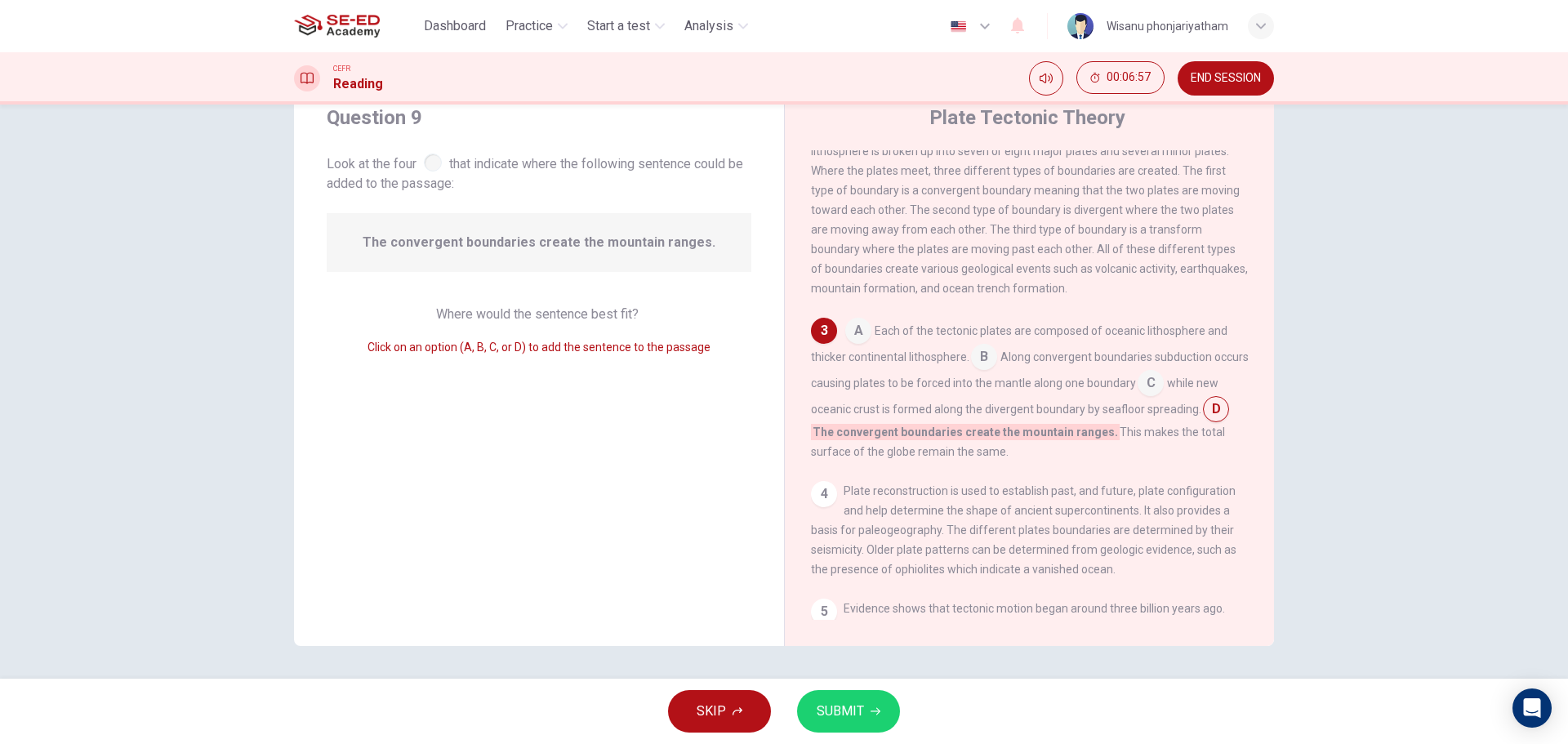
click at [980, 372] on input at bounding box center [984, 358] width 26 height 26
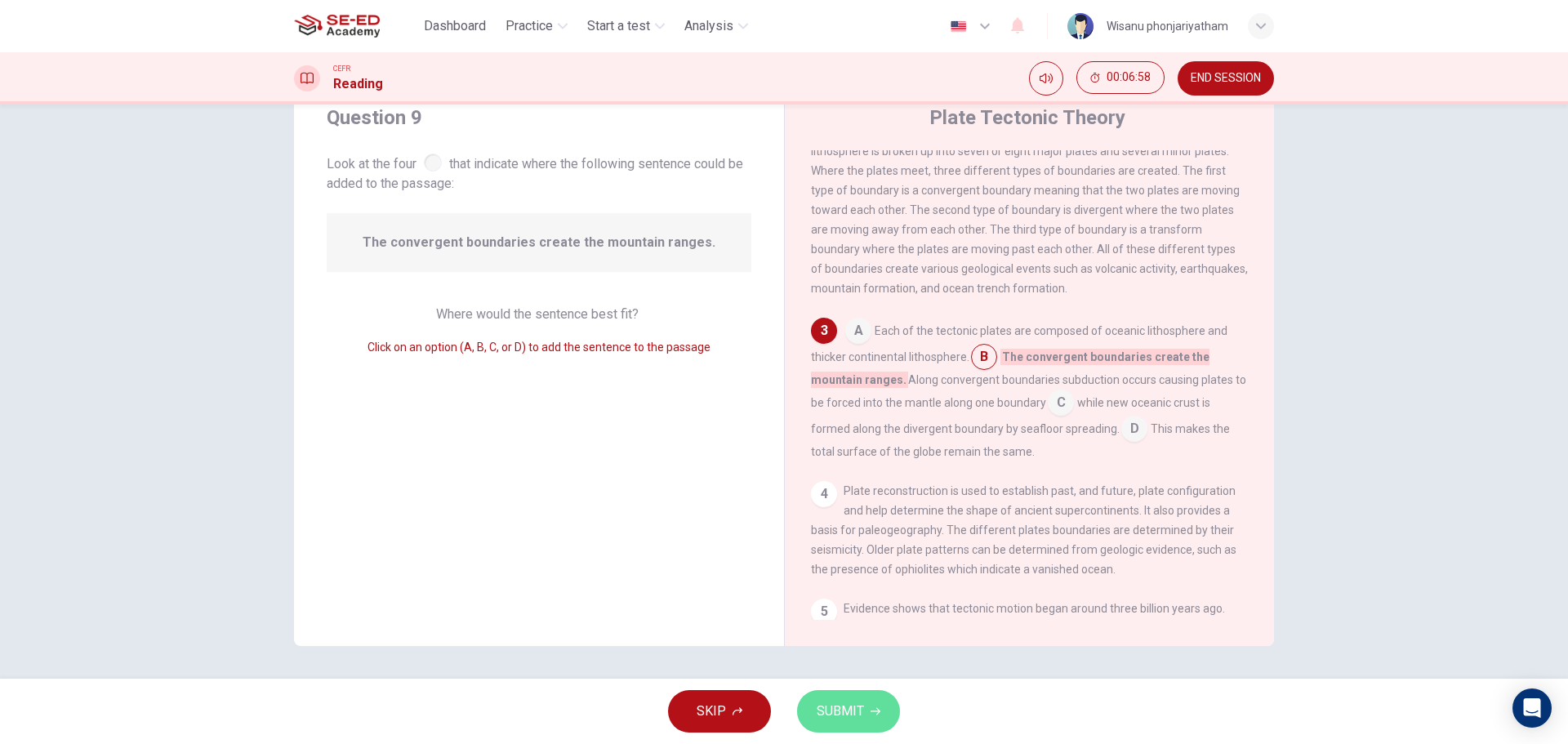
click at [833, 712] on span "SUBMIT" at bounding box center [840, 711] width 47 height 23
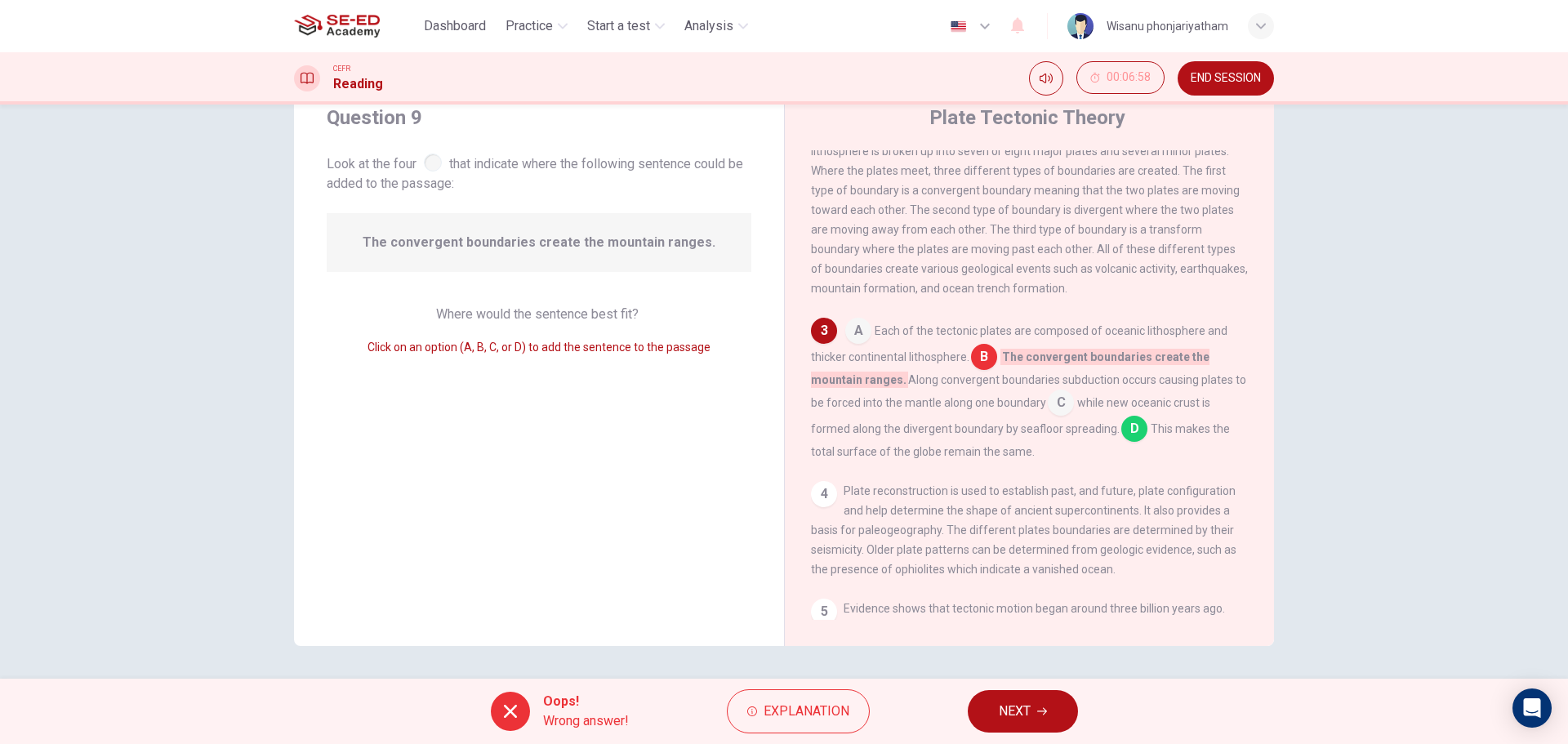
click at [1060, 707] on button "NEXT" at bounding box center [1023, 711] width 110 height 42
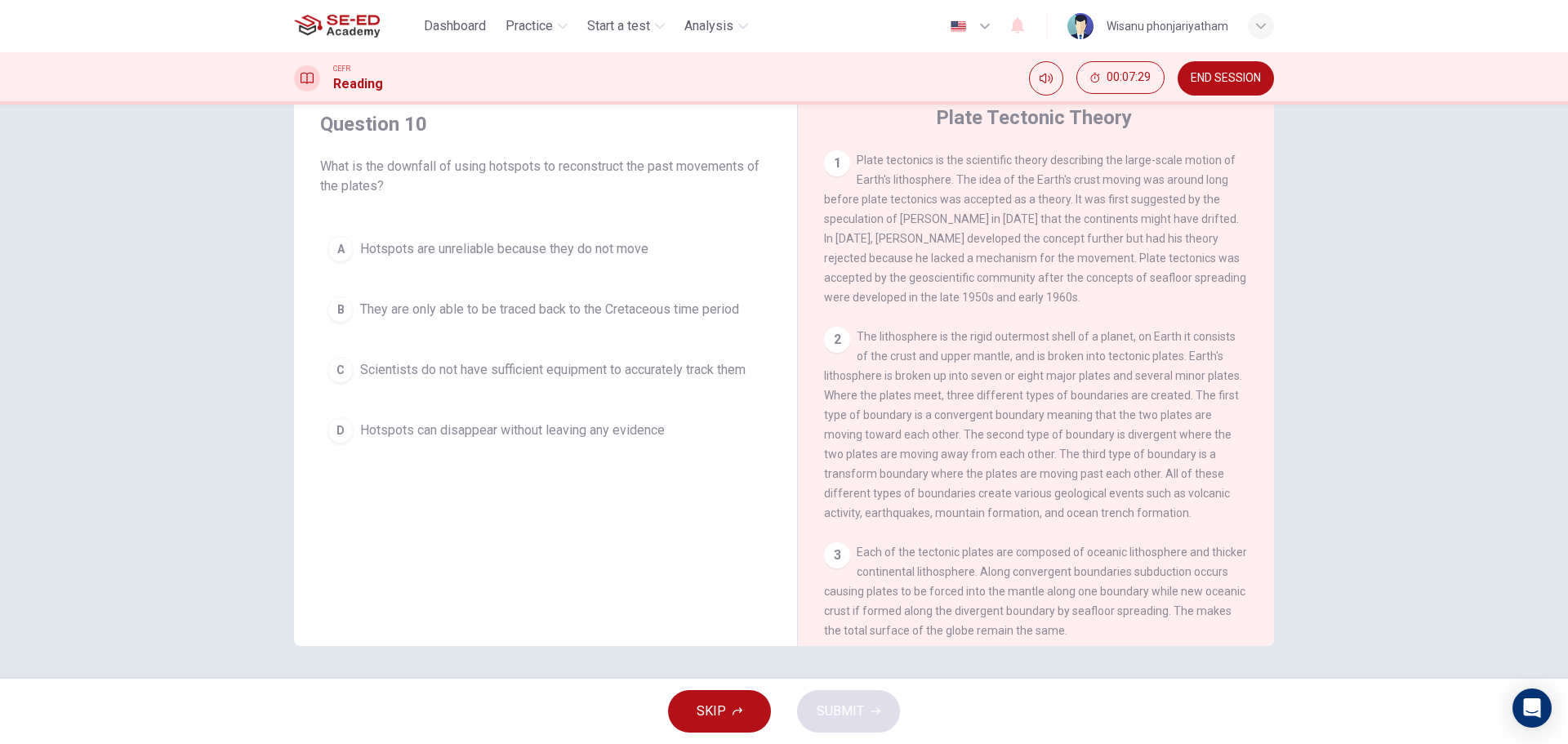
scroll to position [317, 0]
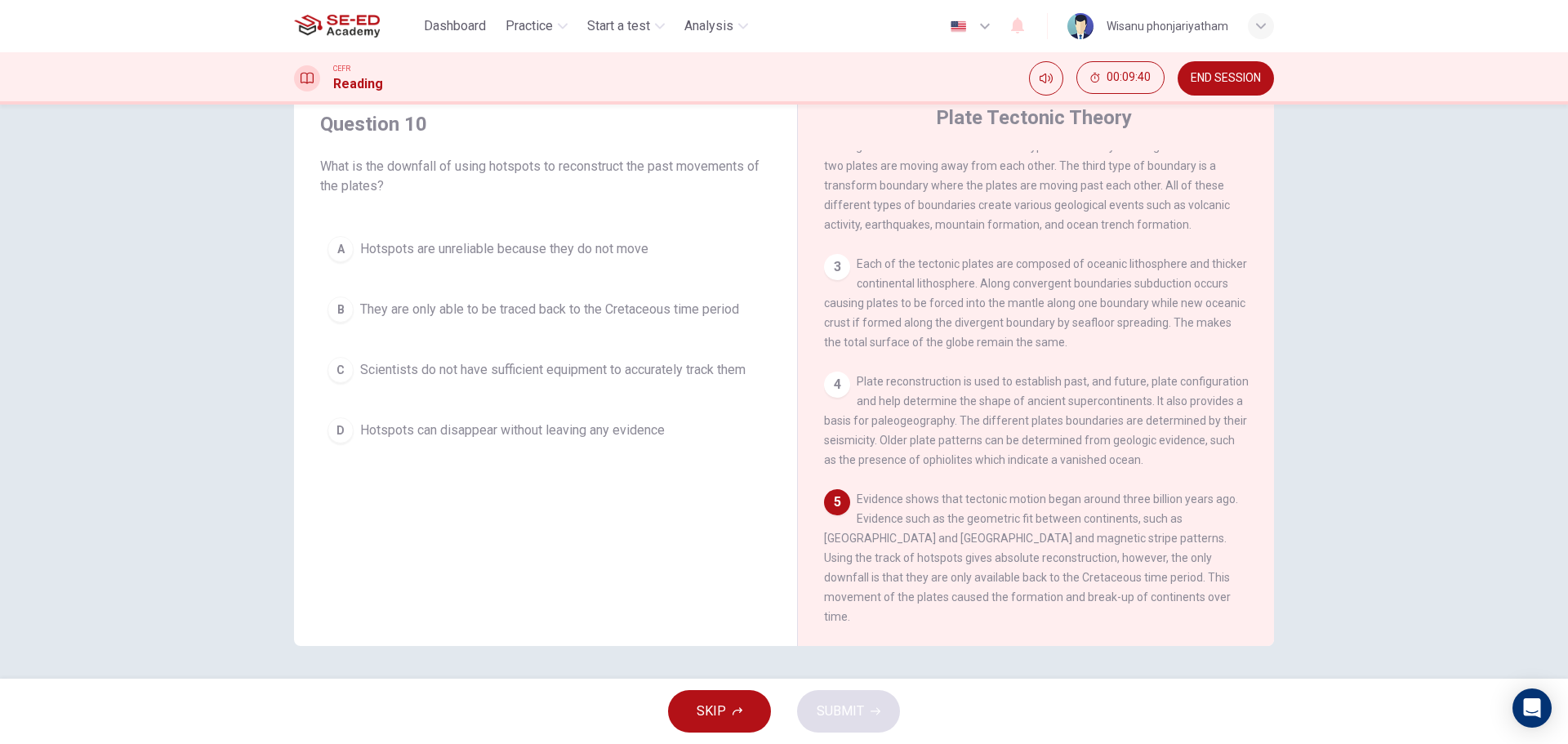
click at [599, 317] on span "They are only able to be traced back to the Cretaceous time period" at bounding box center [549, 310] width 379 height 20
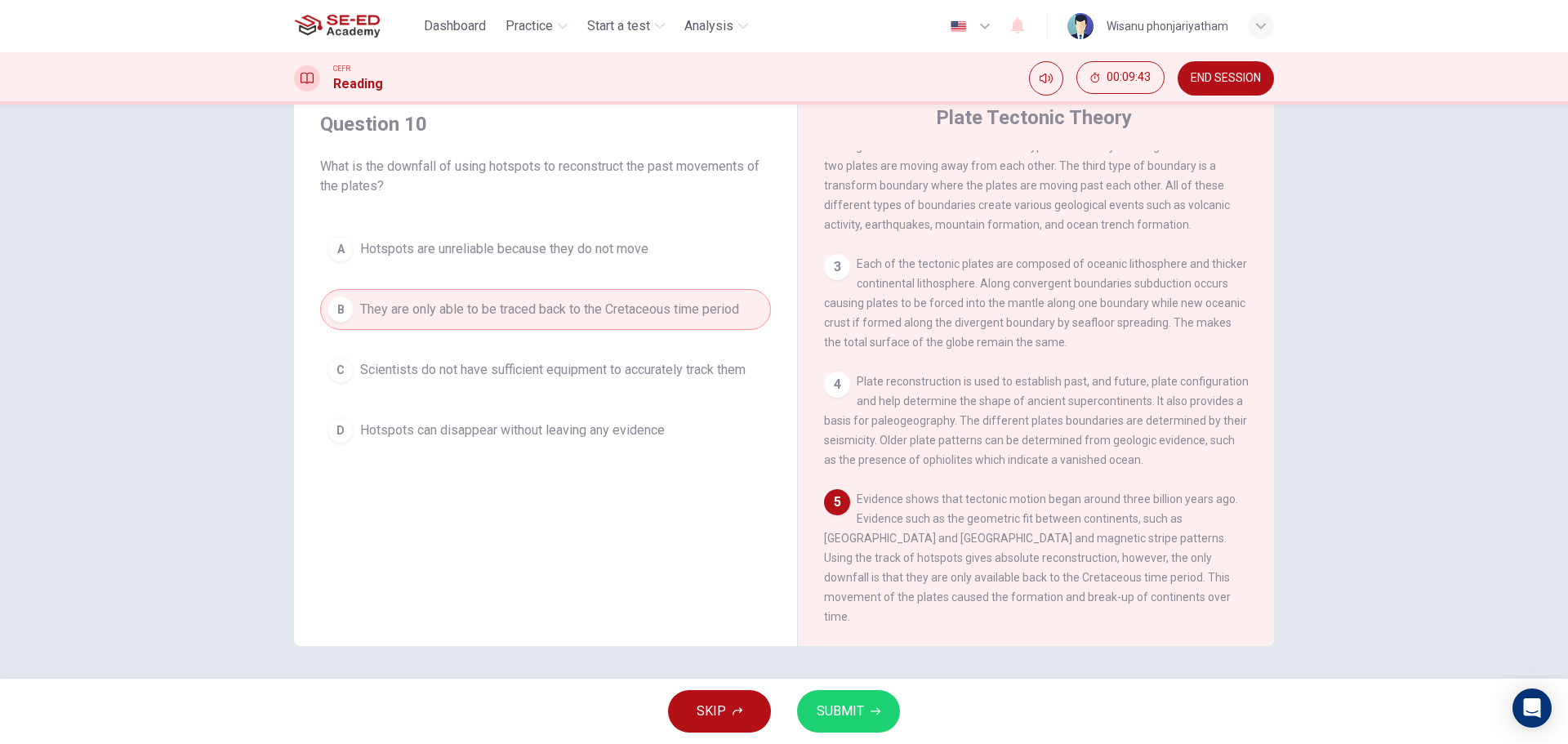
click at [457, 432] on span "Hotspots can disappear without leaving any evidence" at bounding box center [512, 430] width 305 height 20
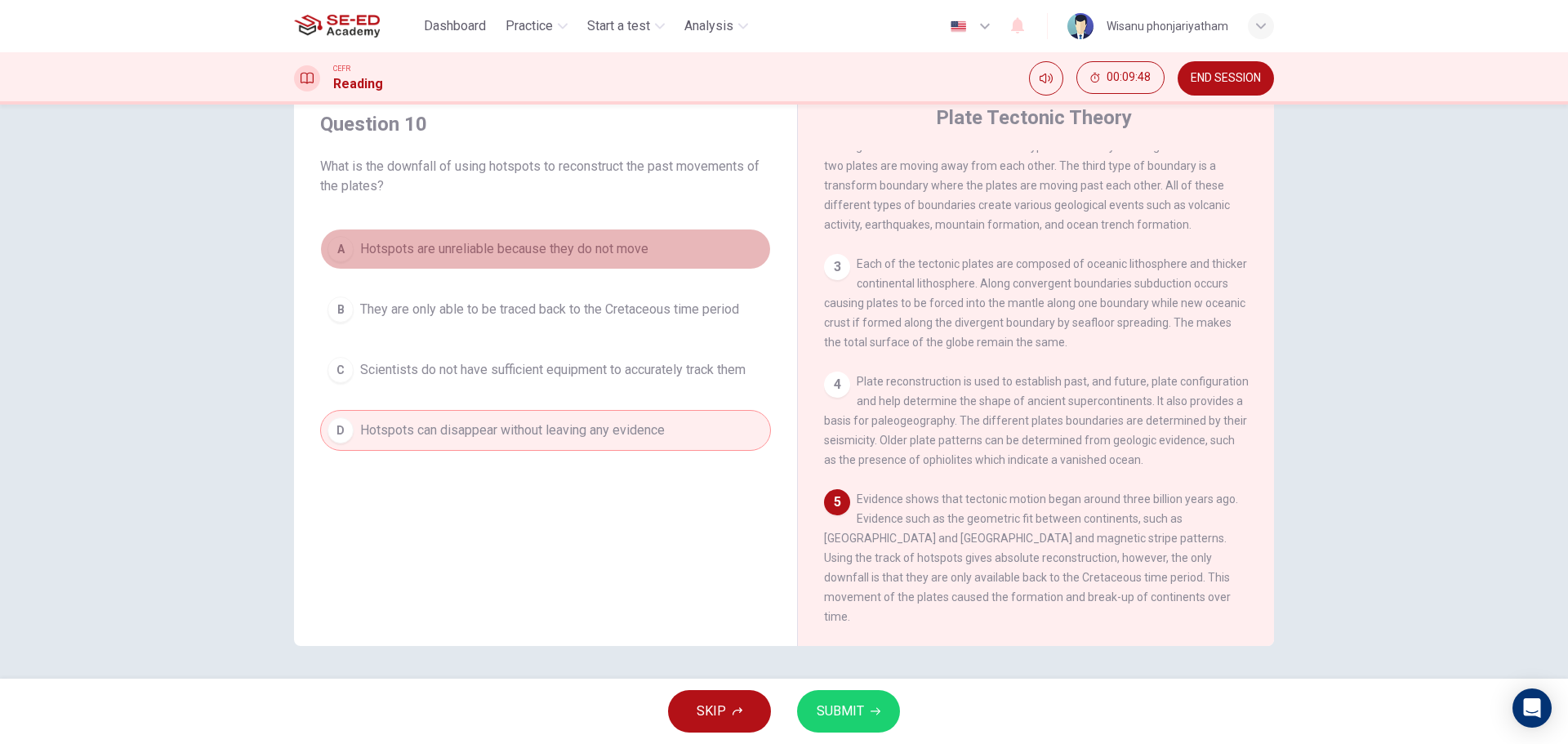
click at [506, 239] on span "Hotspots are unreliable because they do not move" at bounding box center [504, 249] width 288 height 20
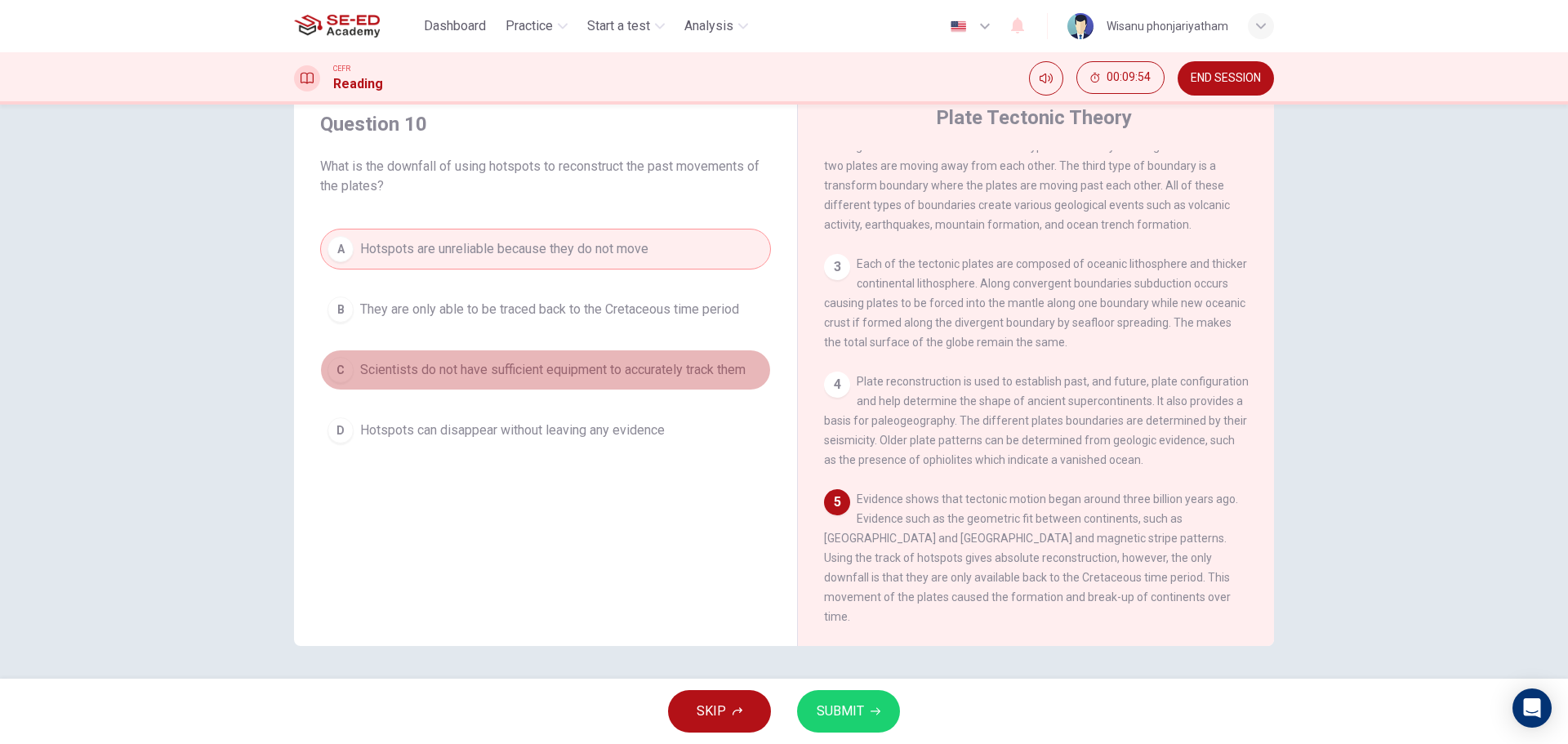
click at [576, 381] on button "C Scientists do not have sufficient equipment to accurately track them" at bounding box center [546, 370] width 451 height 41
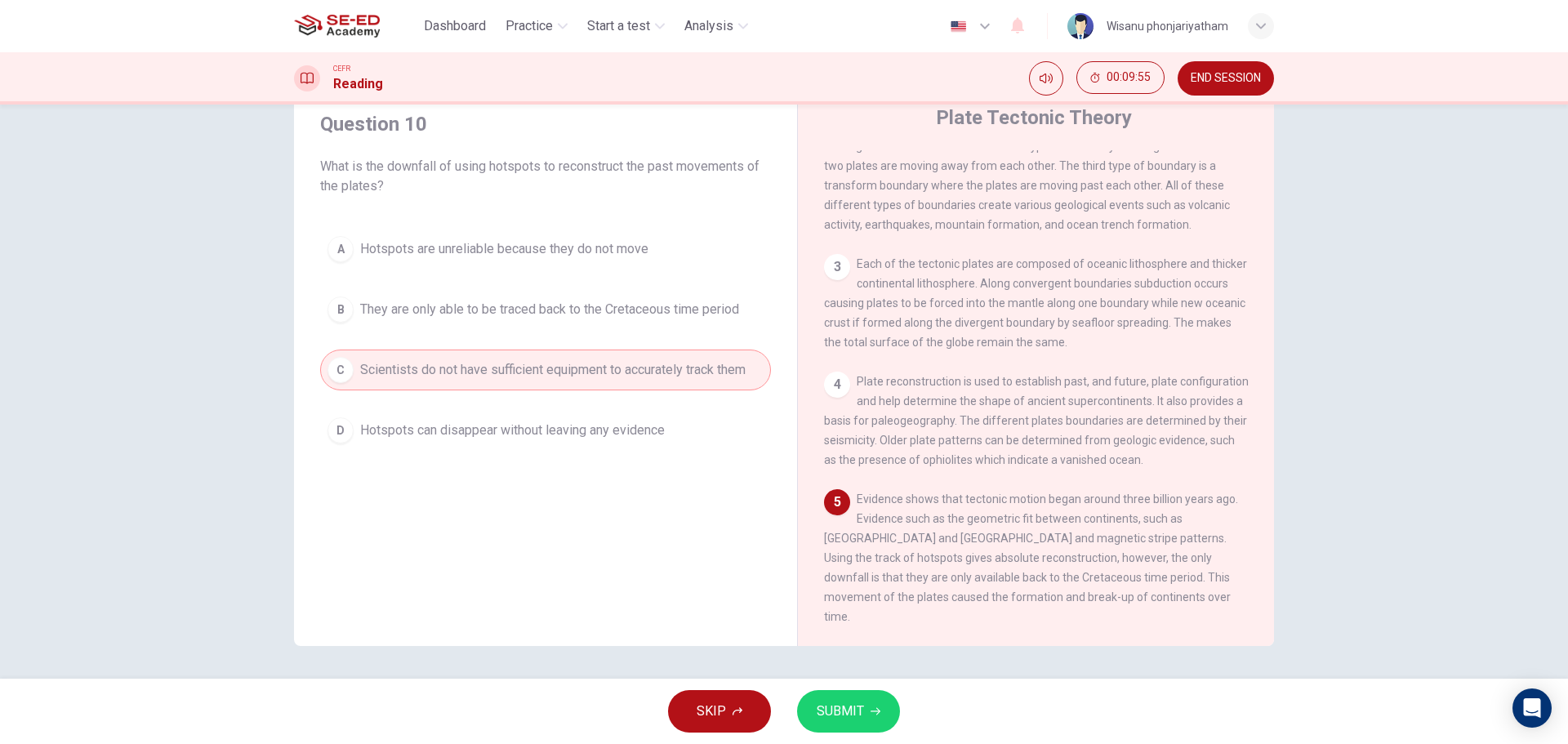
click at [597, 435] on span "Hotspots can disappear without leaving any evidence" at bounding box center [512, 430] width 305 height 20
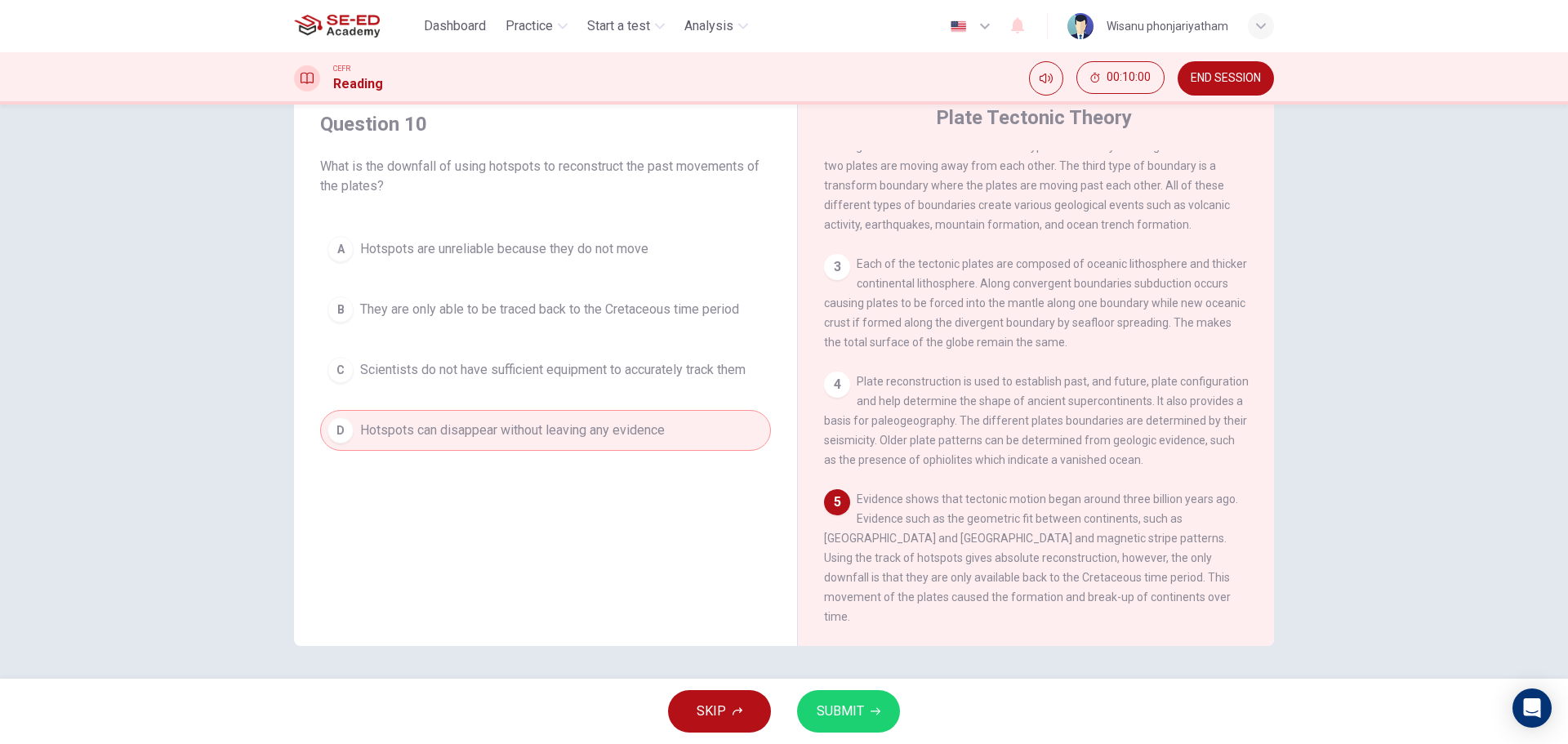
click at [842, 688] on div "SKIP SUBMIT" at bounding box center [784, 711] width 1568 height 66
click at [846, 704] on span "SUBMIT" at bounding box center [840, 711] width 47 height 23
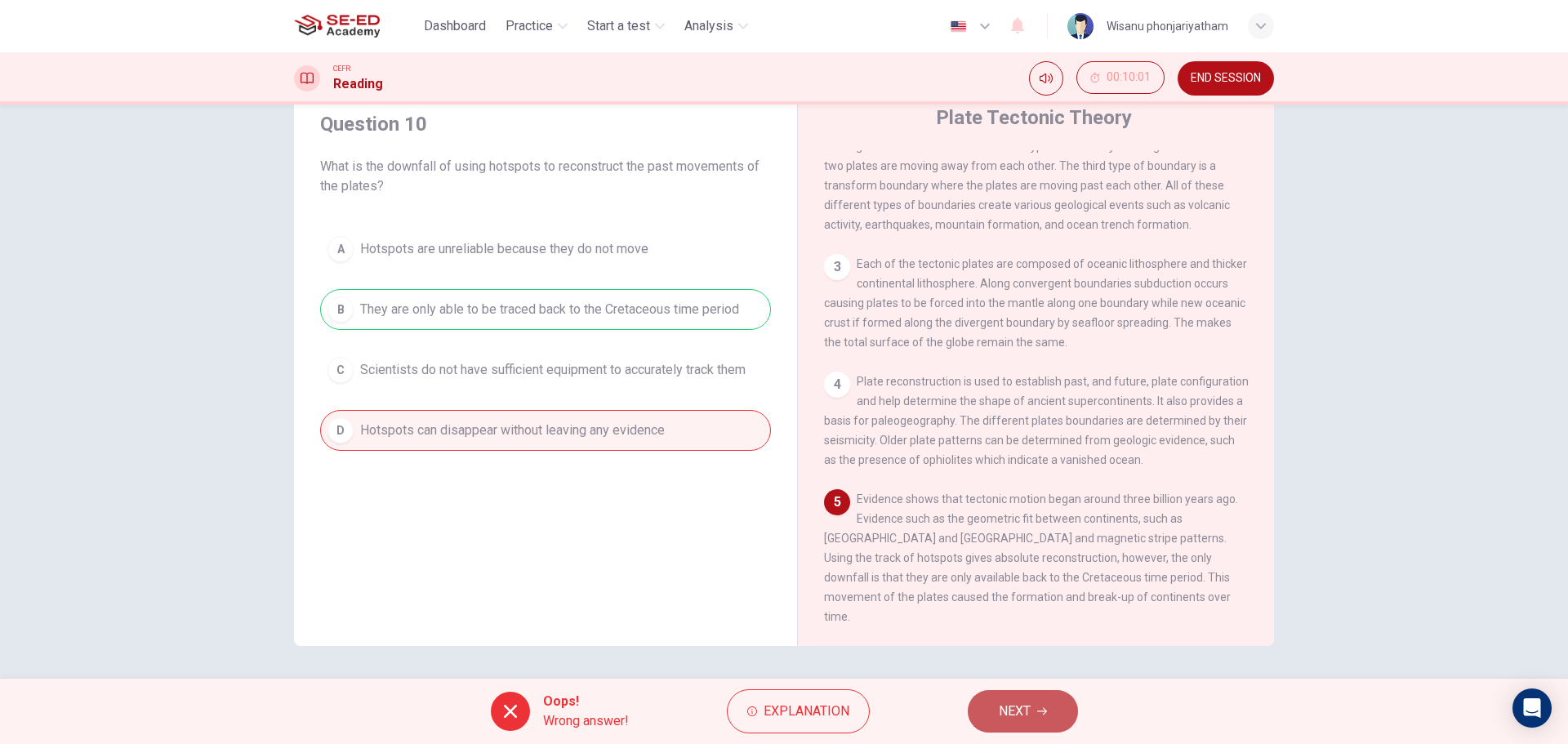
click at [1011, 708] on span "NEXT" at bounding box center [1015, 711] width 31 height 23
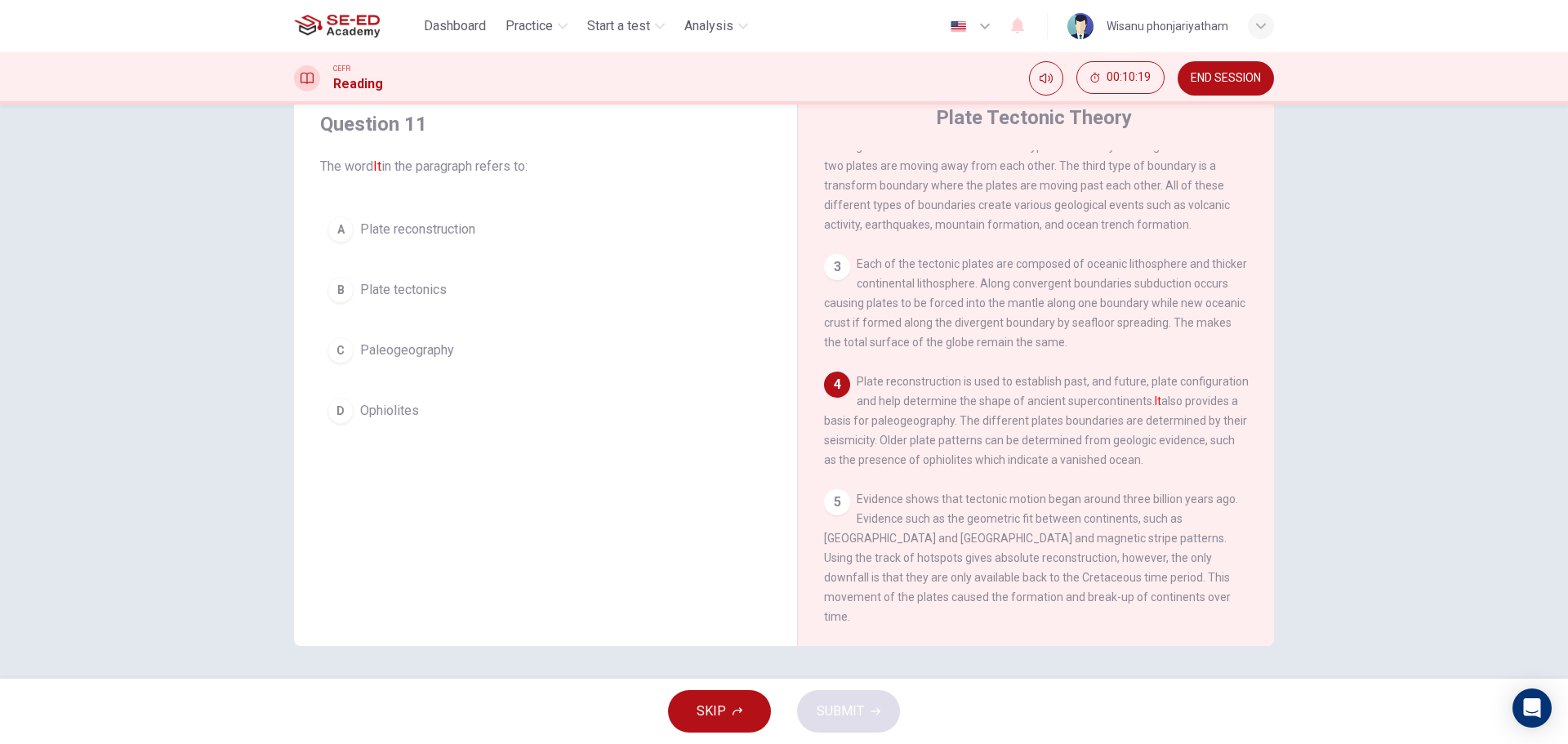
click at [406, 351] on span "Paleogeography" at bounding box center [407, 350] width 94 height 20
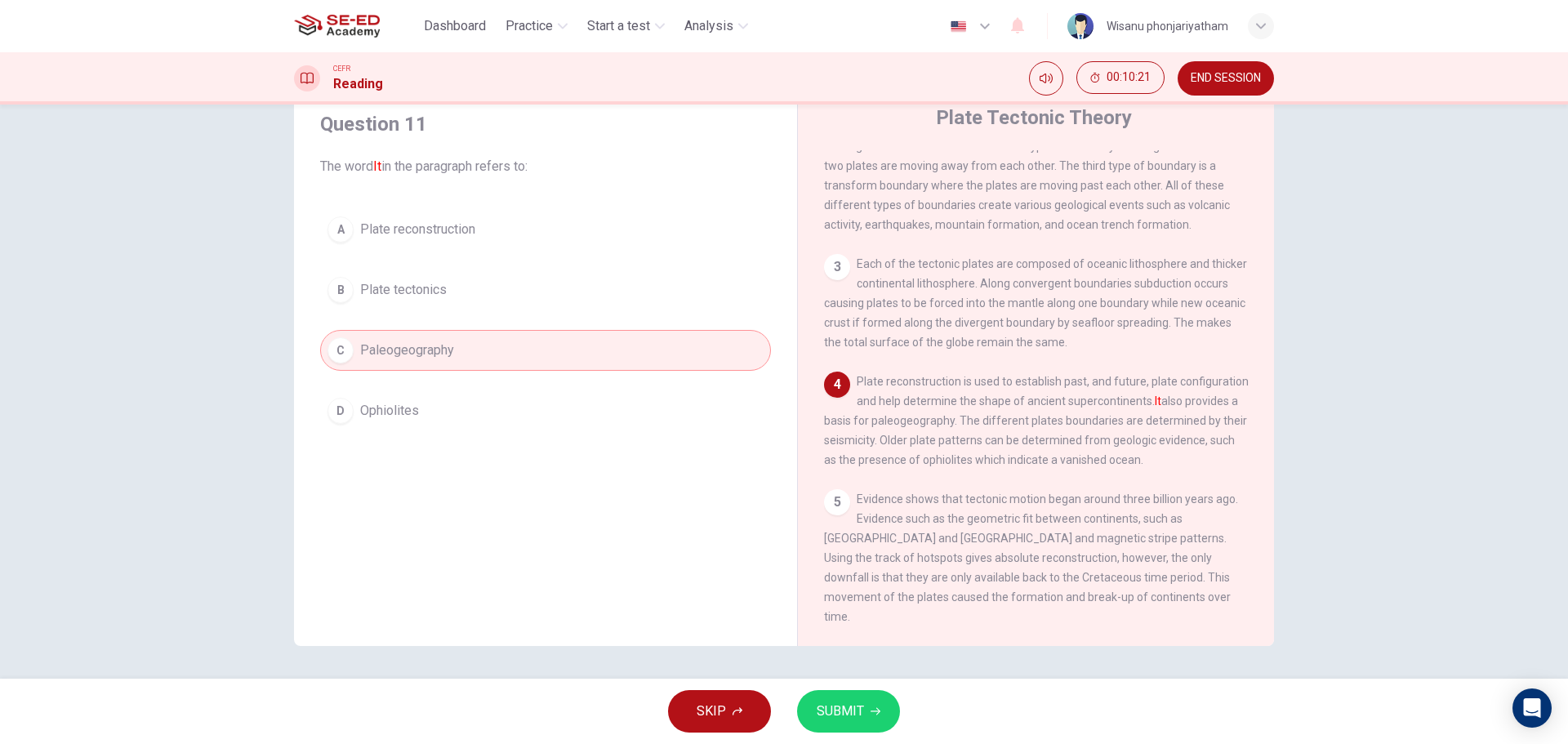
click at [867, 706] on button "SUBMIT" at bounding box center [848, 711] width 103 height 42
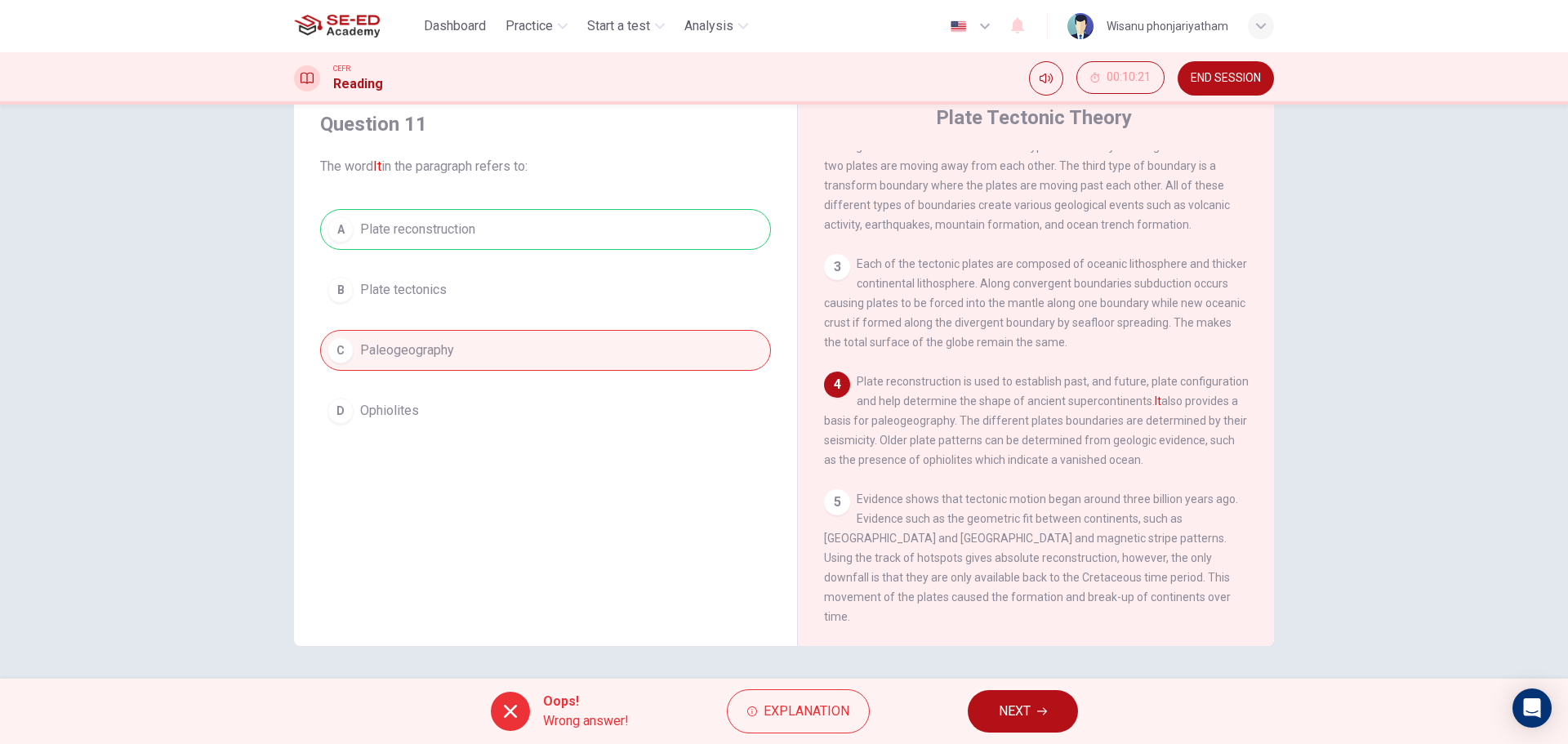
click at [1036, 714] on button "NEXT" at bounding box center [1023, 711] width 110 height 42
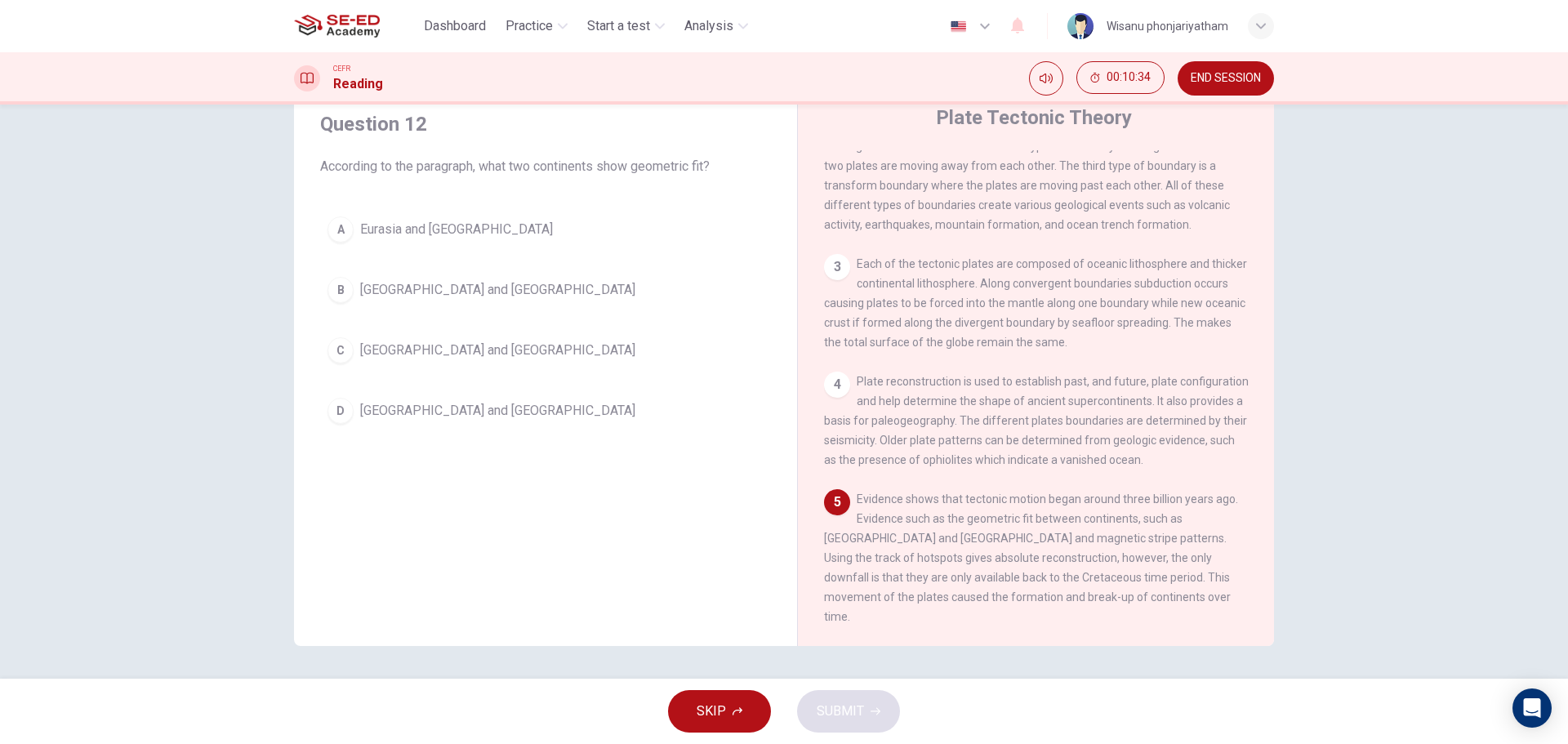
click at [445, 416] on span "[GEOGRAPHIC_DATA] and [GEOGRAPHIC_DATA]" at bounding box center [497, 411] width 276 height 20
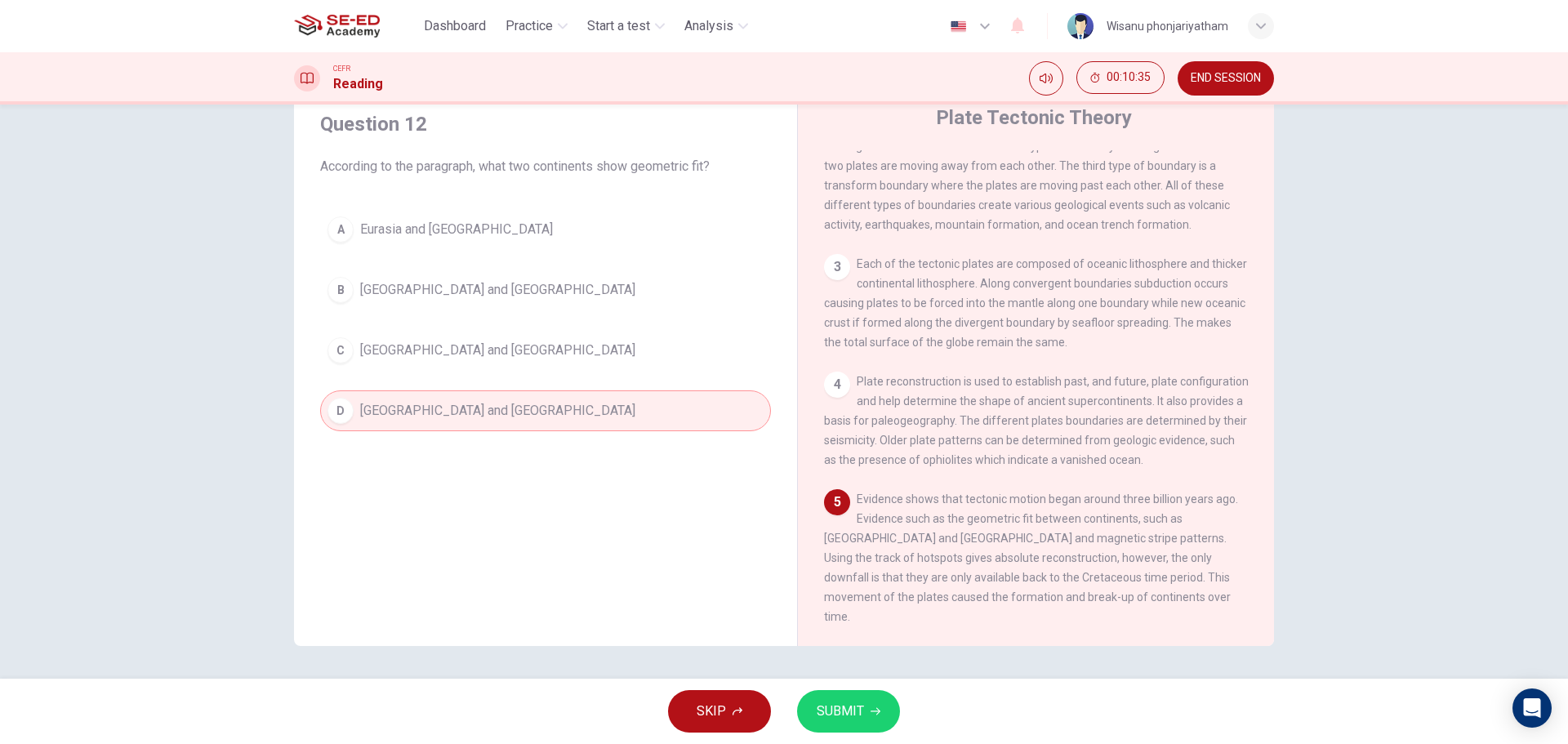
click at [854, 712] on span "SUBMIT" at bounding box center [840, 711] width 47 height 23
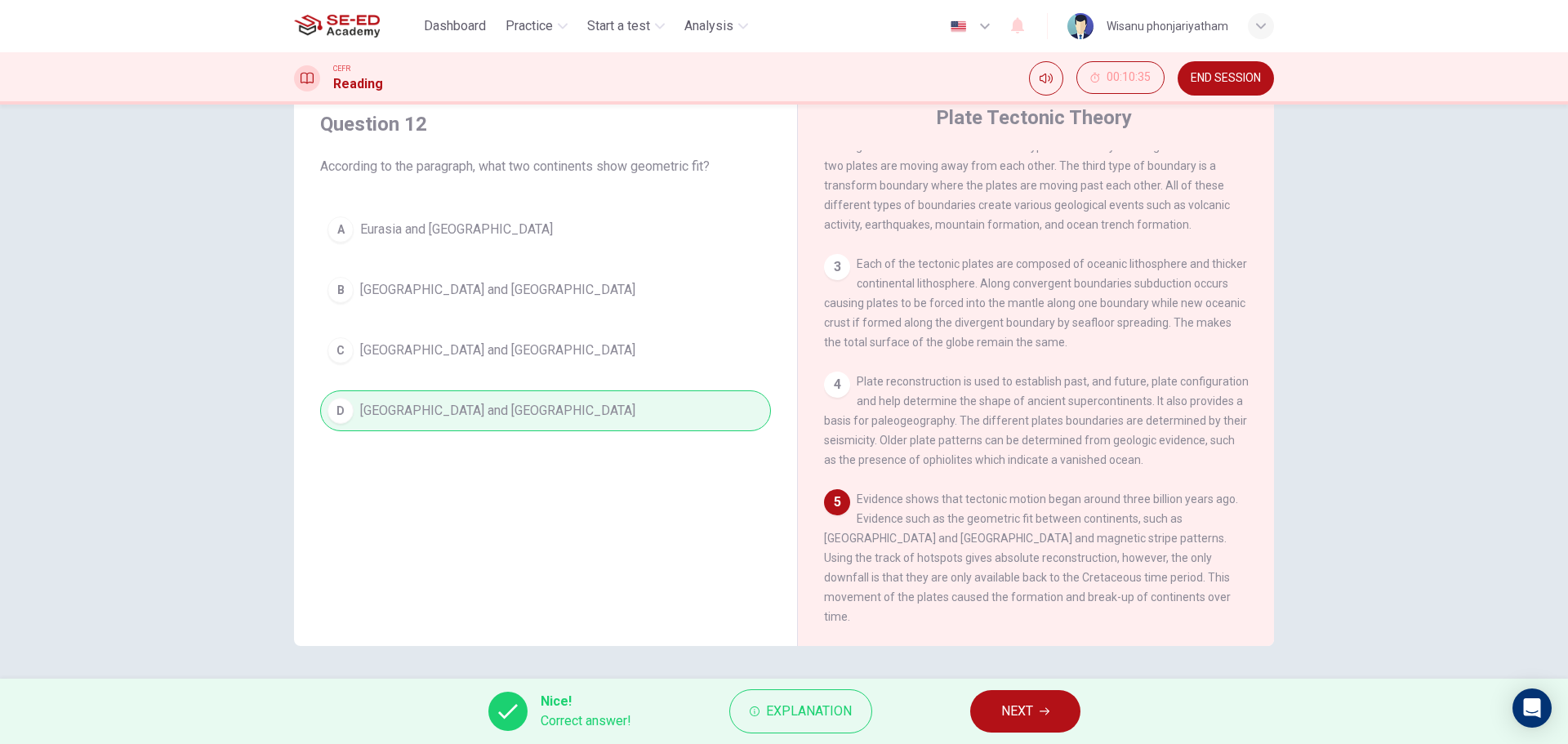
click at [1029, 706] on span "NEXT" at bounding box center [1017, 711] width 31 height 23
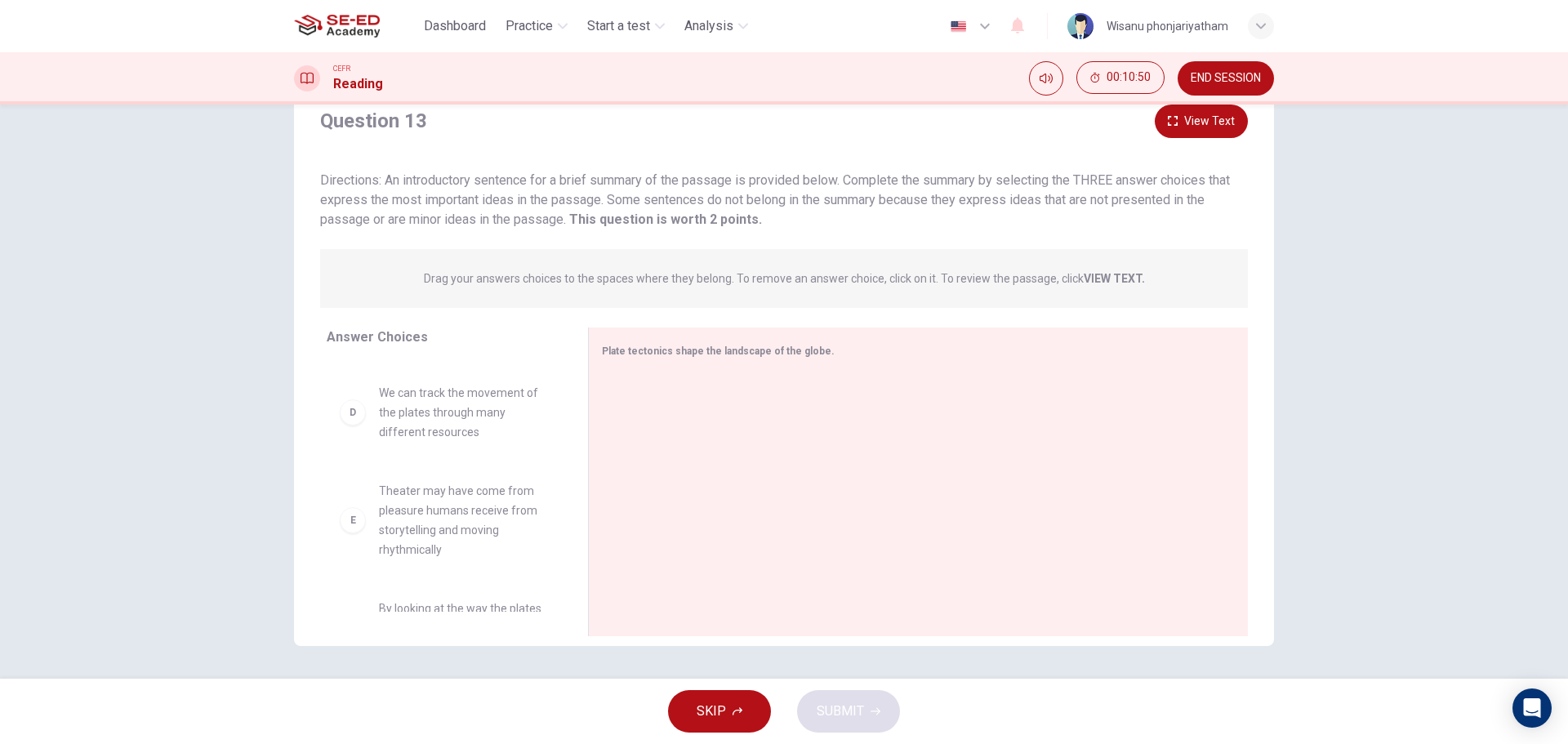
scroll to position [0, 0]
click at [436, 430] on span "Mountains, ravines, and even the oceans are all shaped by how the plates move" at bounding box center [463, 403] width 170 height 59
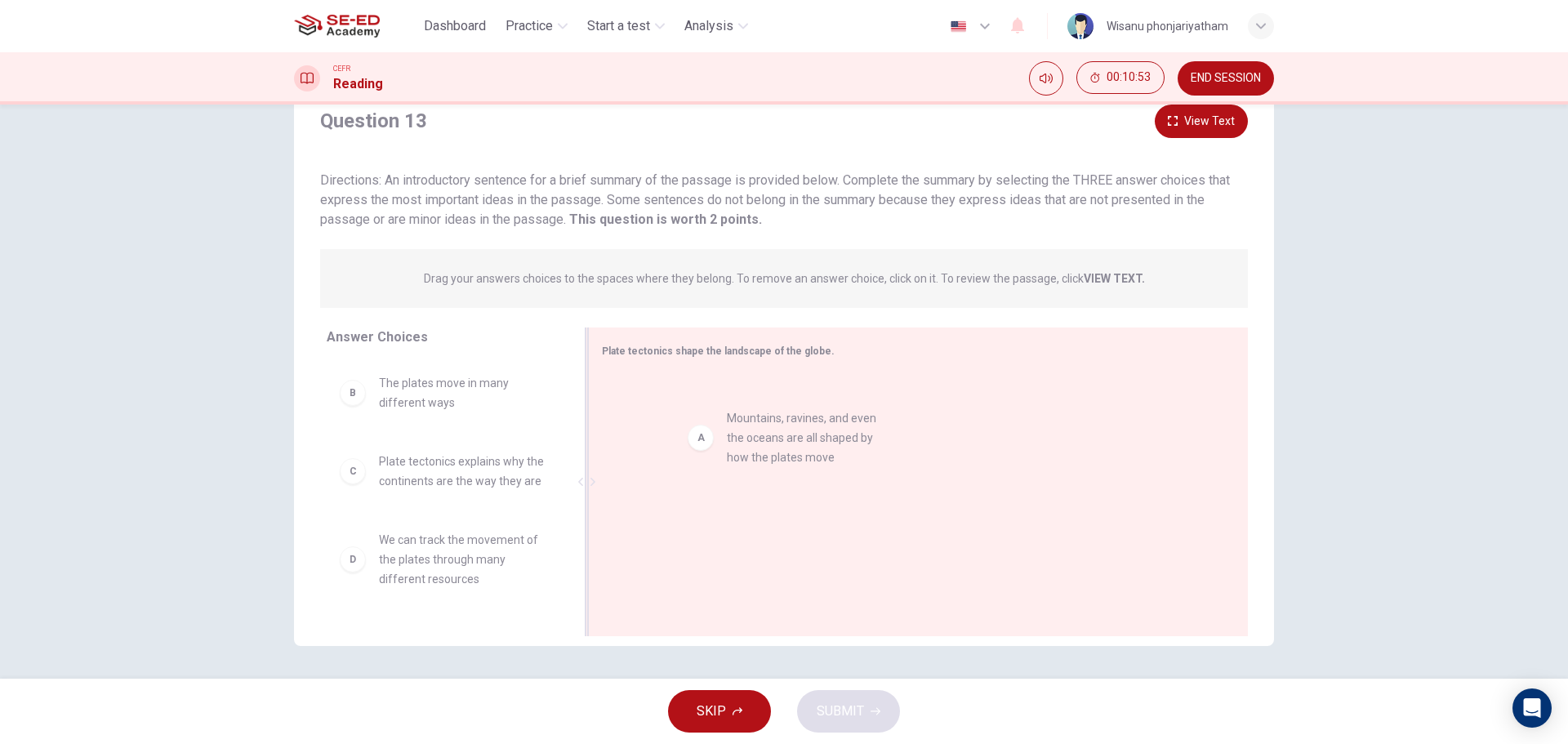
drag, startPoint x: 456, startPoint y: 405, endPoint x: 812, endPoint y: 440, distance: 357.7
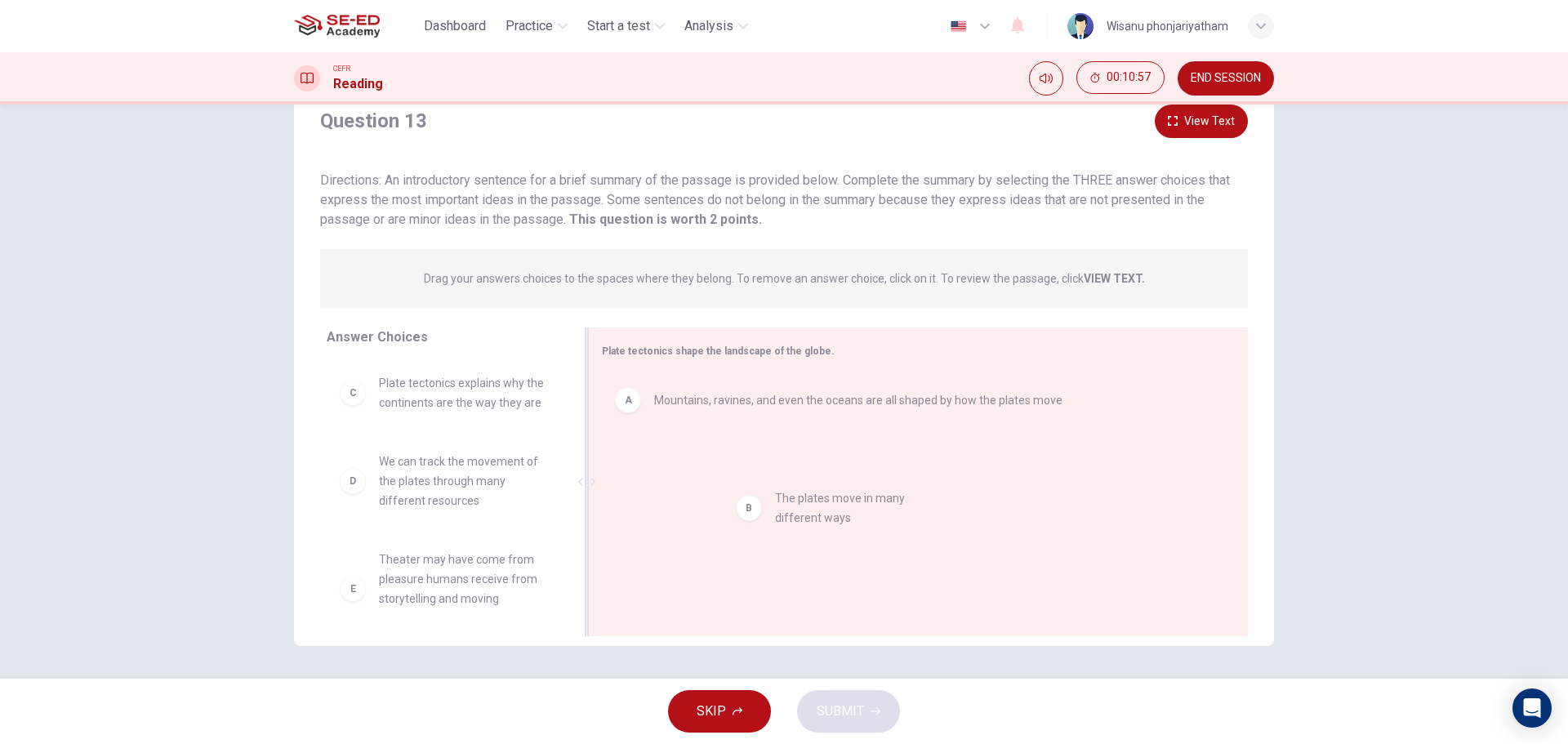
drag, startPoint x: 548, startPoint y: 451, endPoint x: 797, endPoint y: 521, distance: 258.7
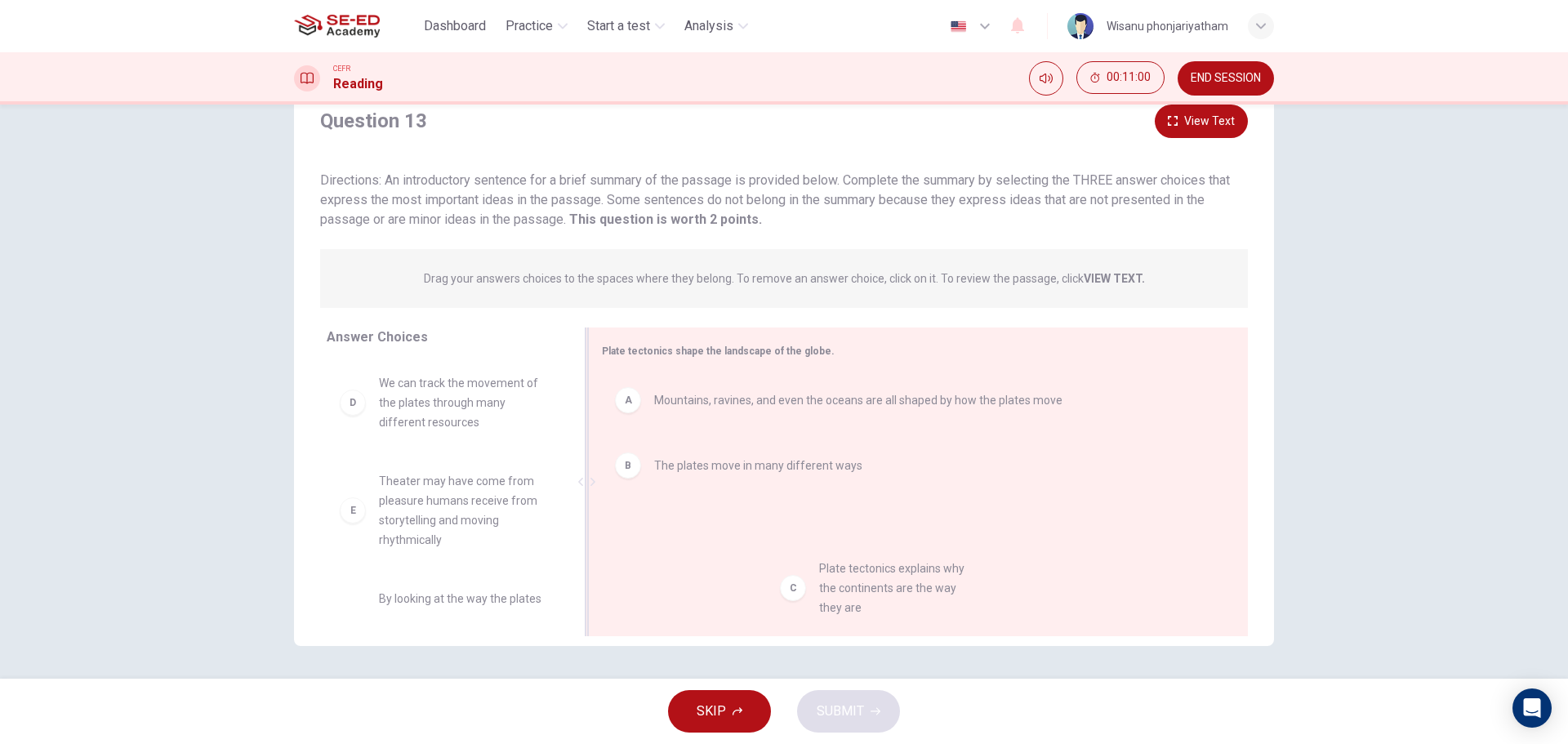
drag, startPoint x: 418, startPoint y: 398, endPoint x: 817, endPoint y: 579, distance: 438.1
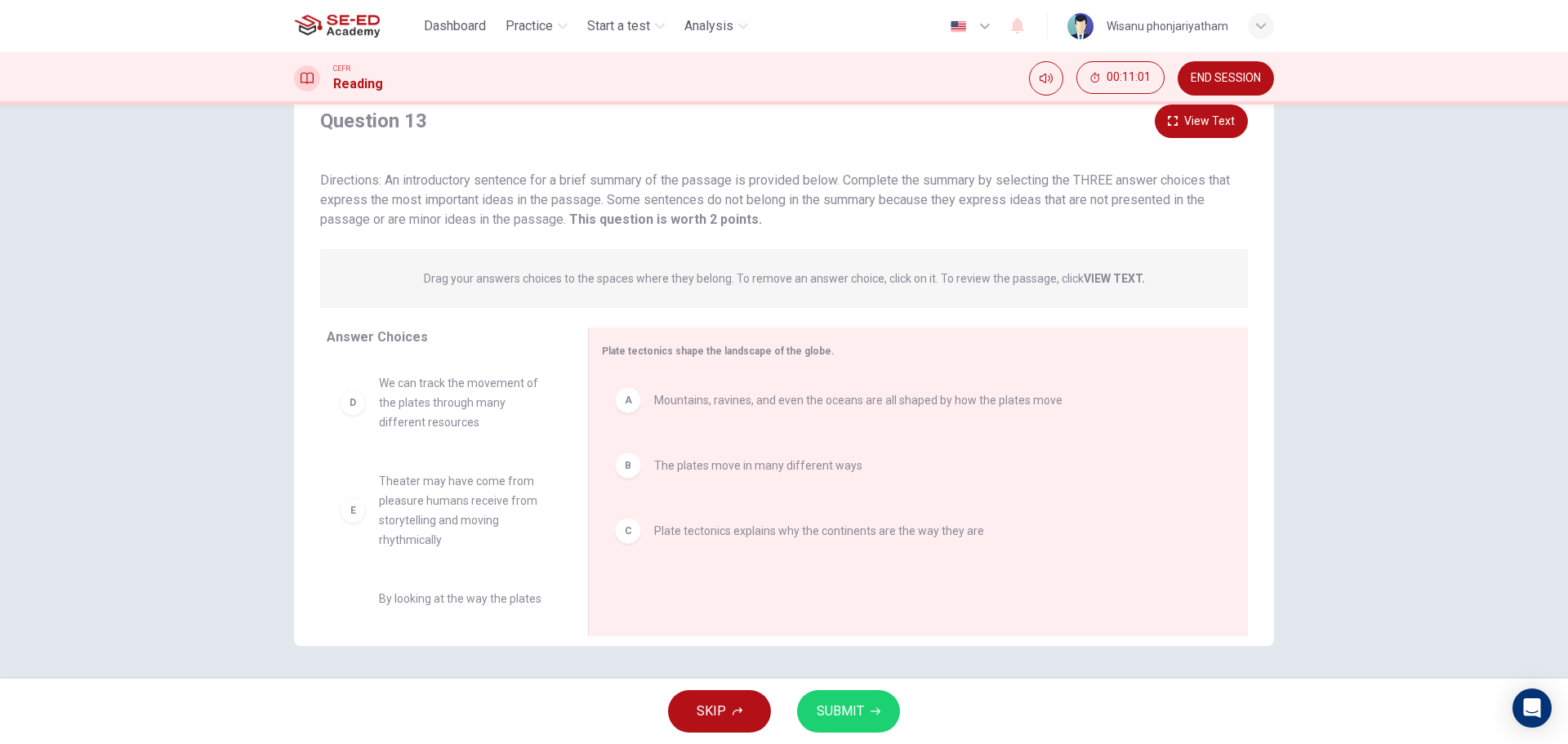
click at [834, 702] on span "SUBMIT" at bounding box center [840, 711] width 47 height 23
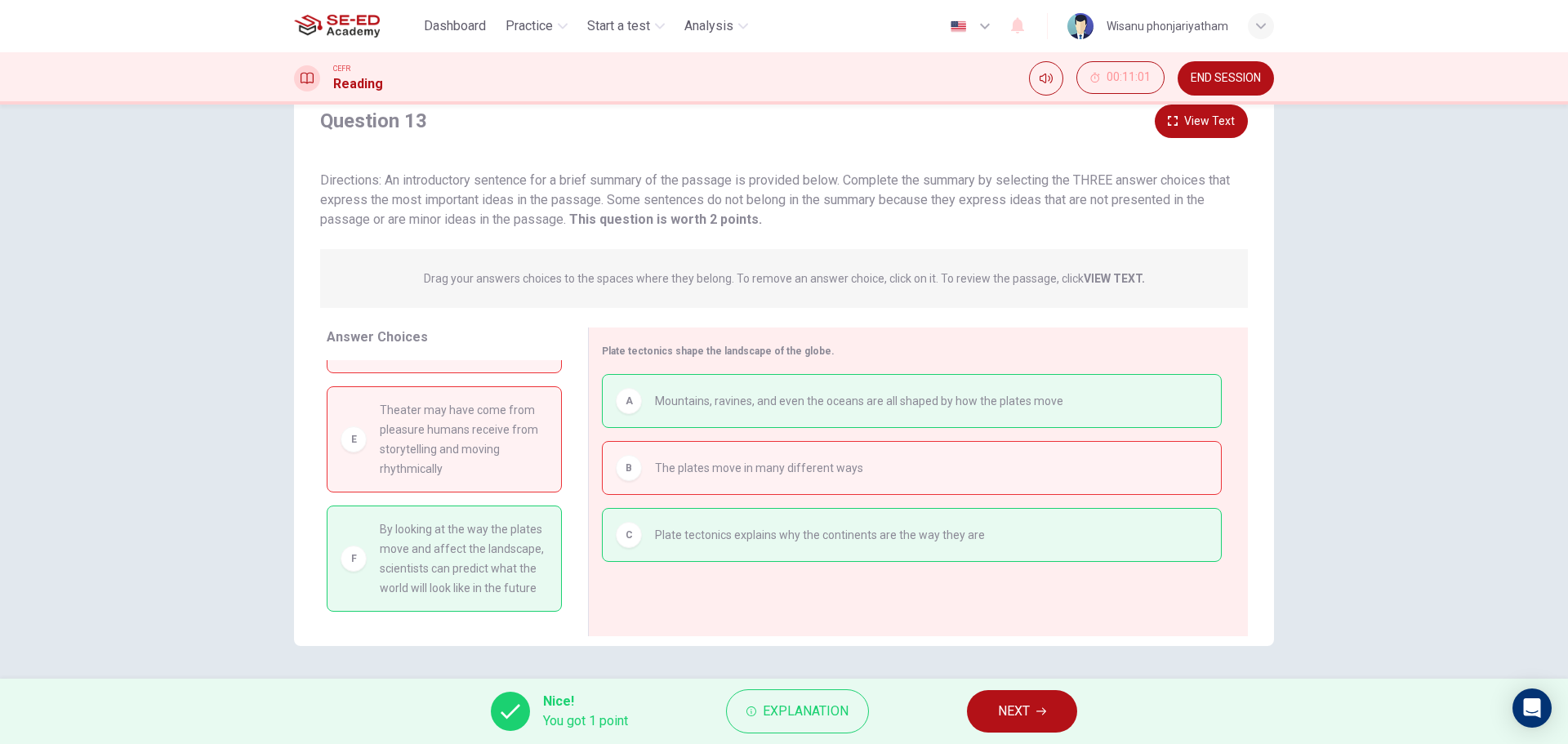
scroll to position [93, 0]
click at [986, 704] on button "NEXT" at bounding box center [1022, 711] width 110 height 42
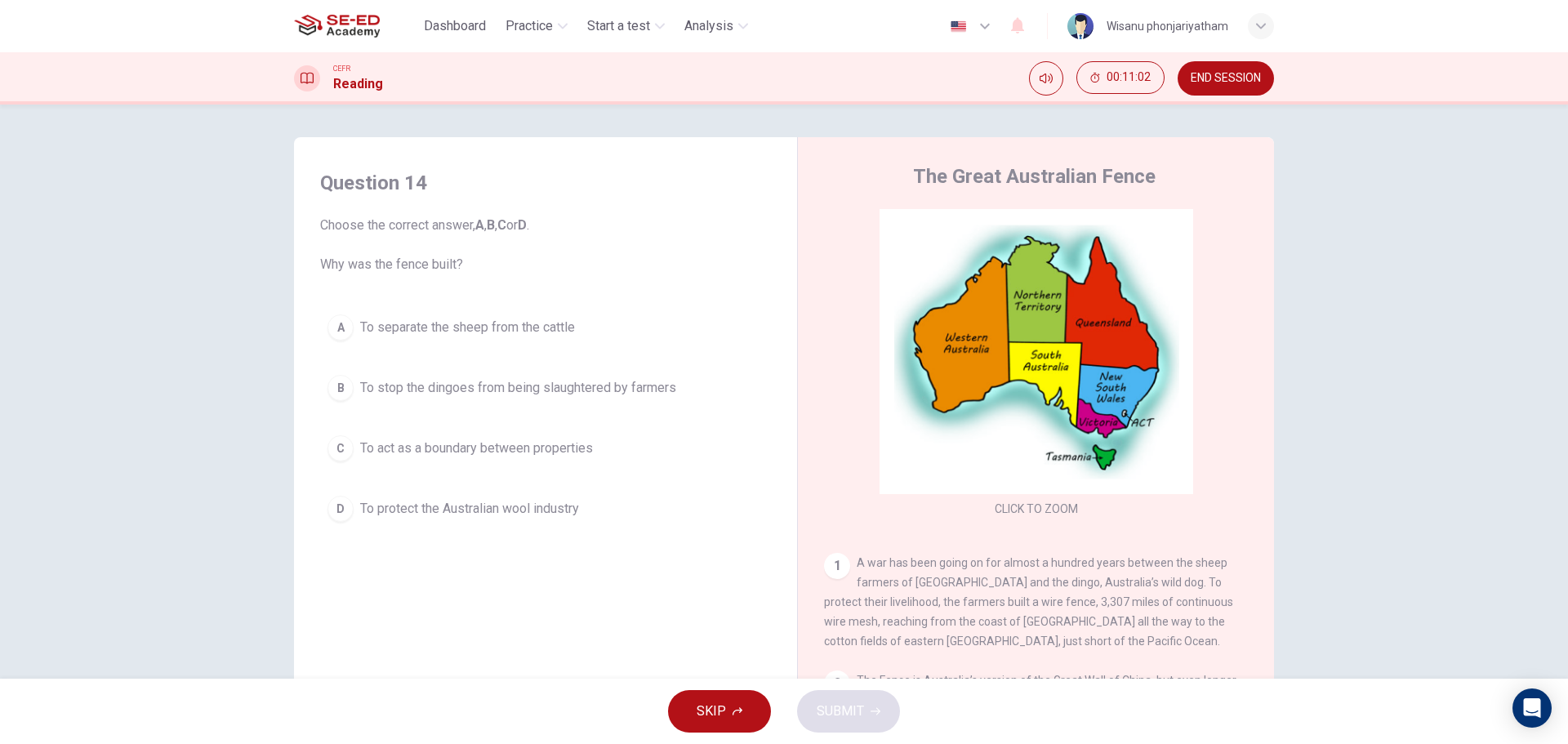
click at [1245, 72] on span "END SESSION" at bounding box center [1226, 77] width 71 height 13
